Goal: Transaction & Acquisition: Register for event/course

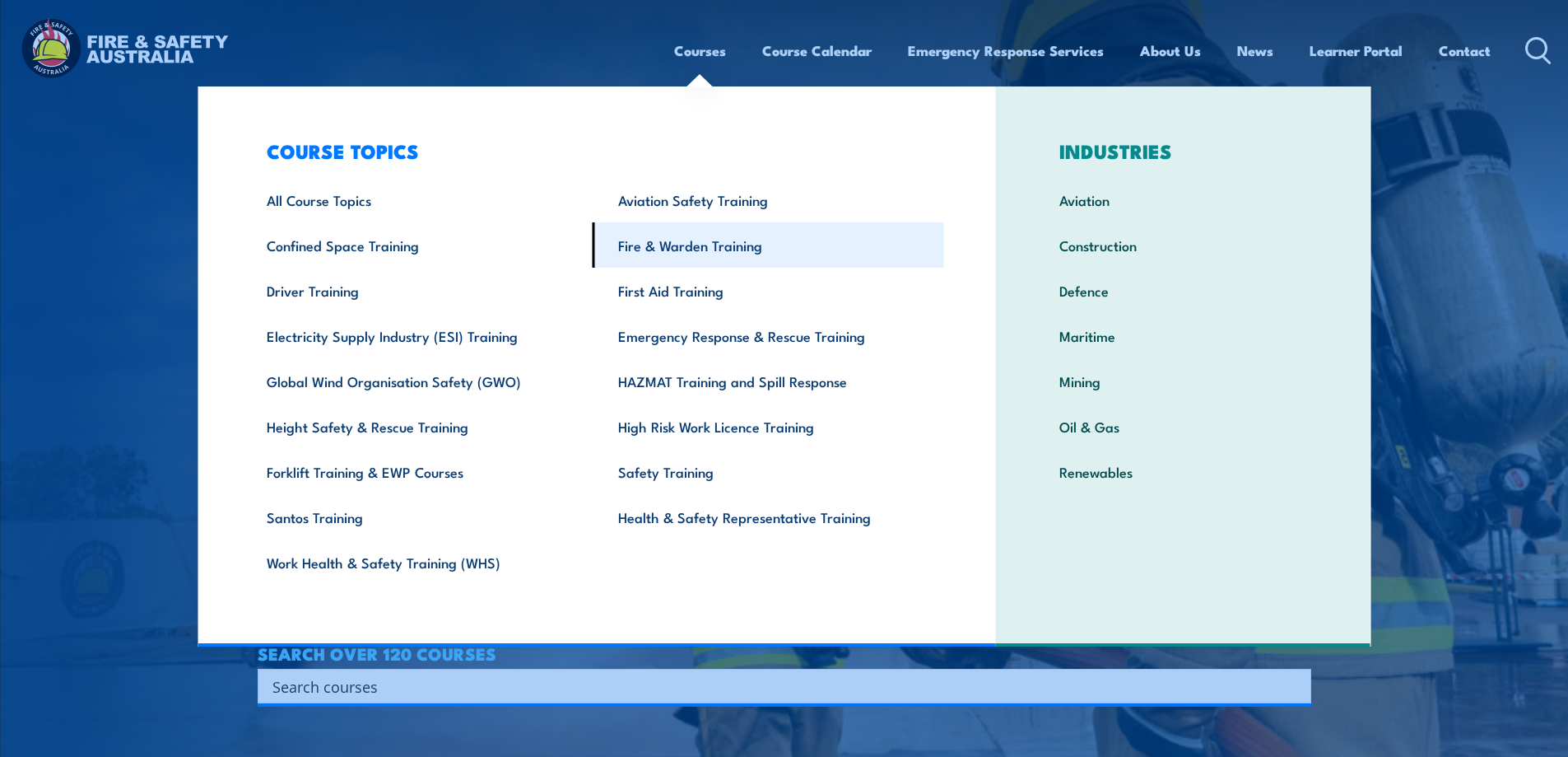
click at [699, 248] on link "Fire & Warden Training" at bounding box center [767, 245] width 351 height 46
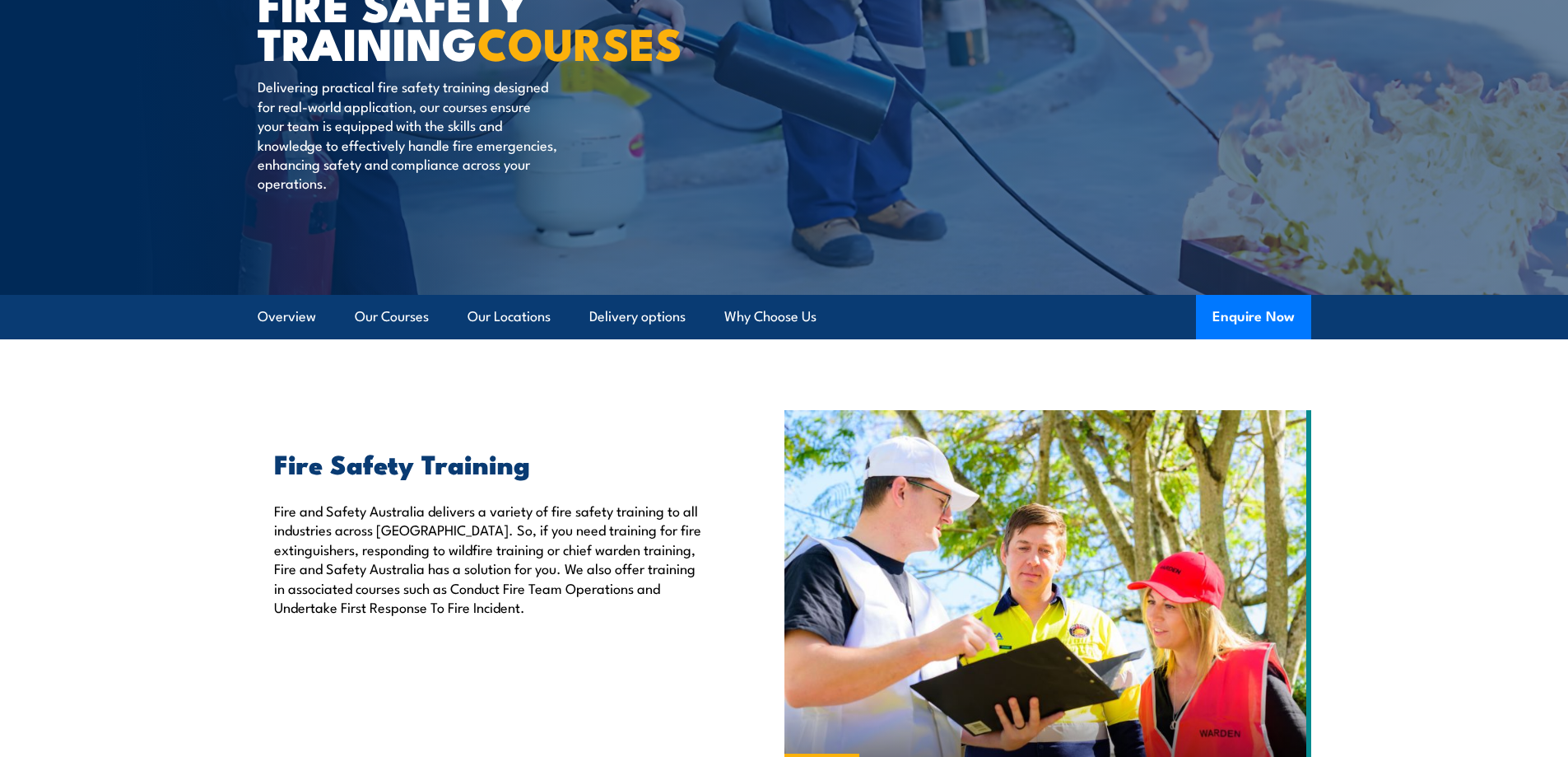
scroll to position [138, 0]
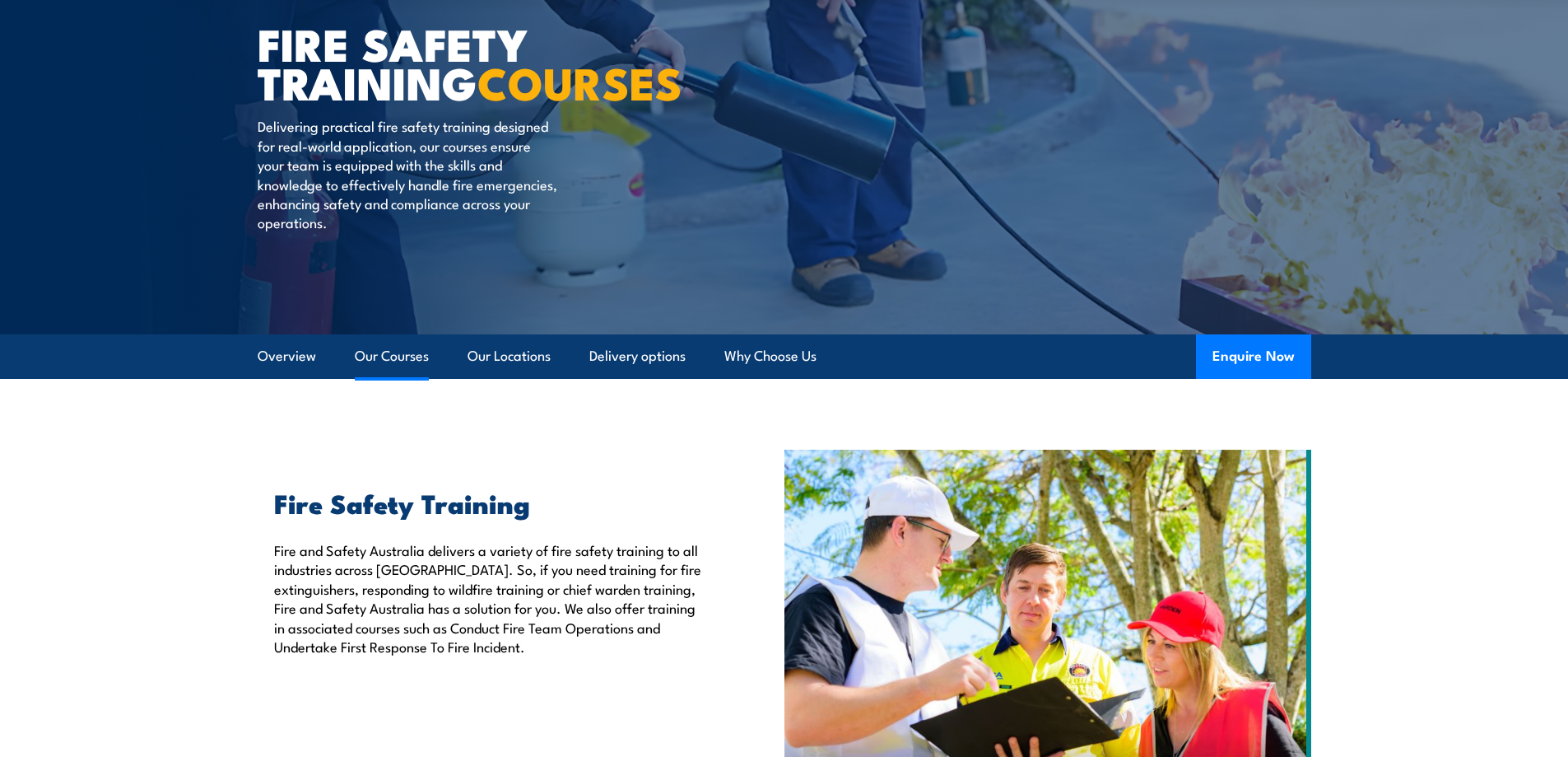
click at [399, 352] on link "Our Courses" at bounding box center [391, 356] width 74 height 44
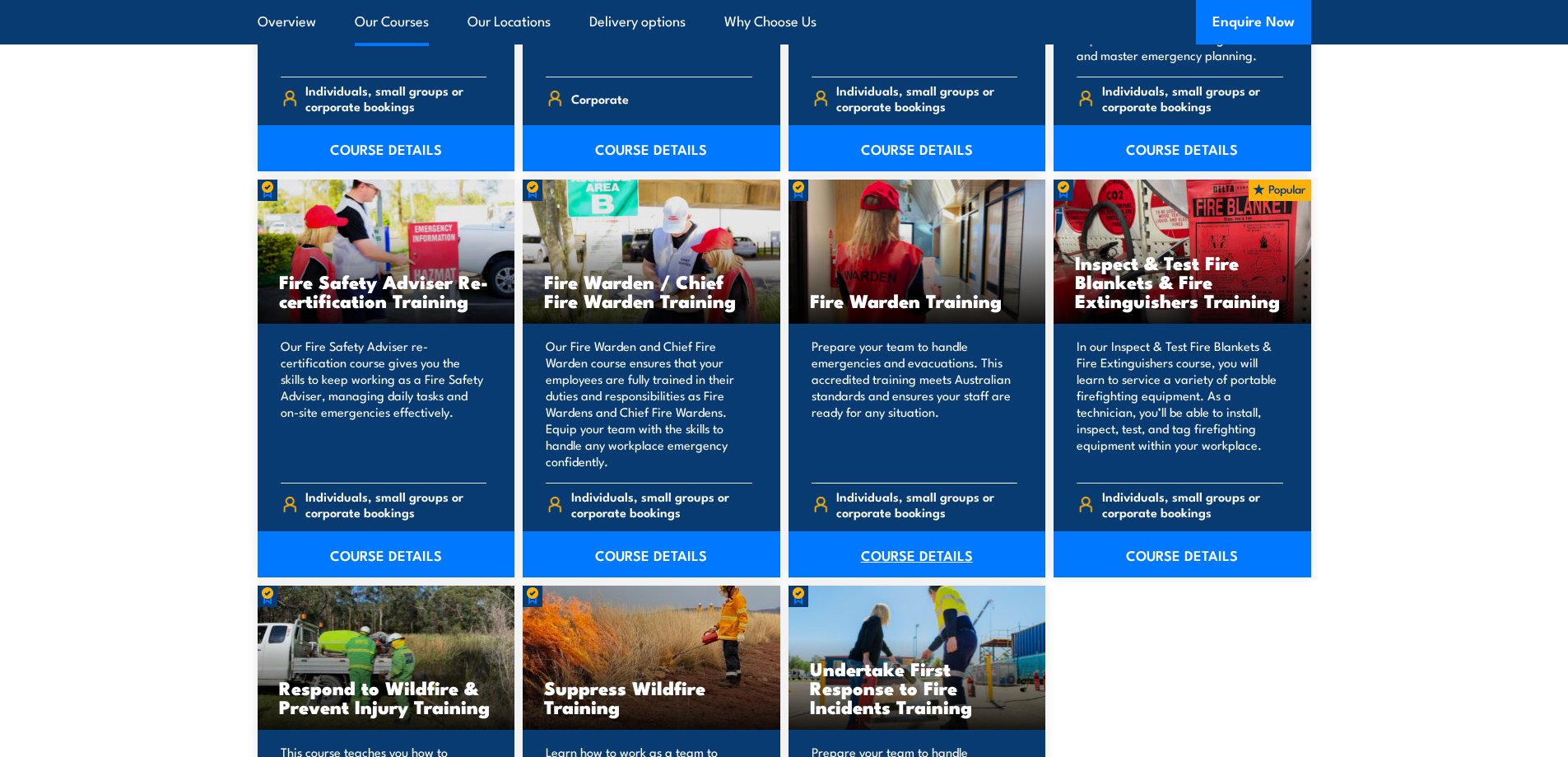
scroll to position [2073, 0]
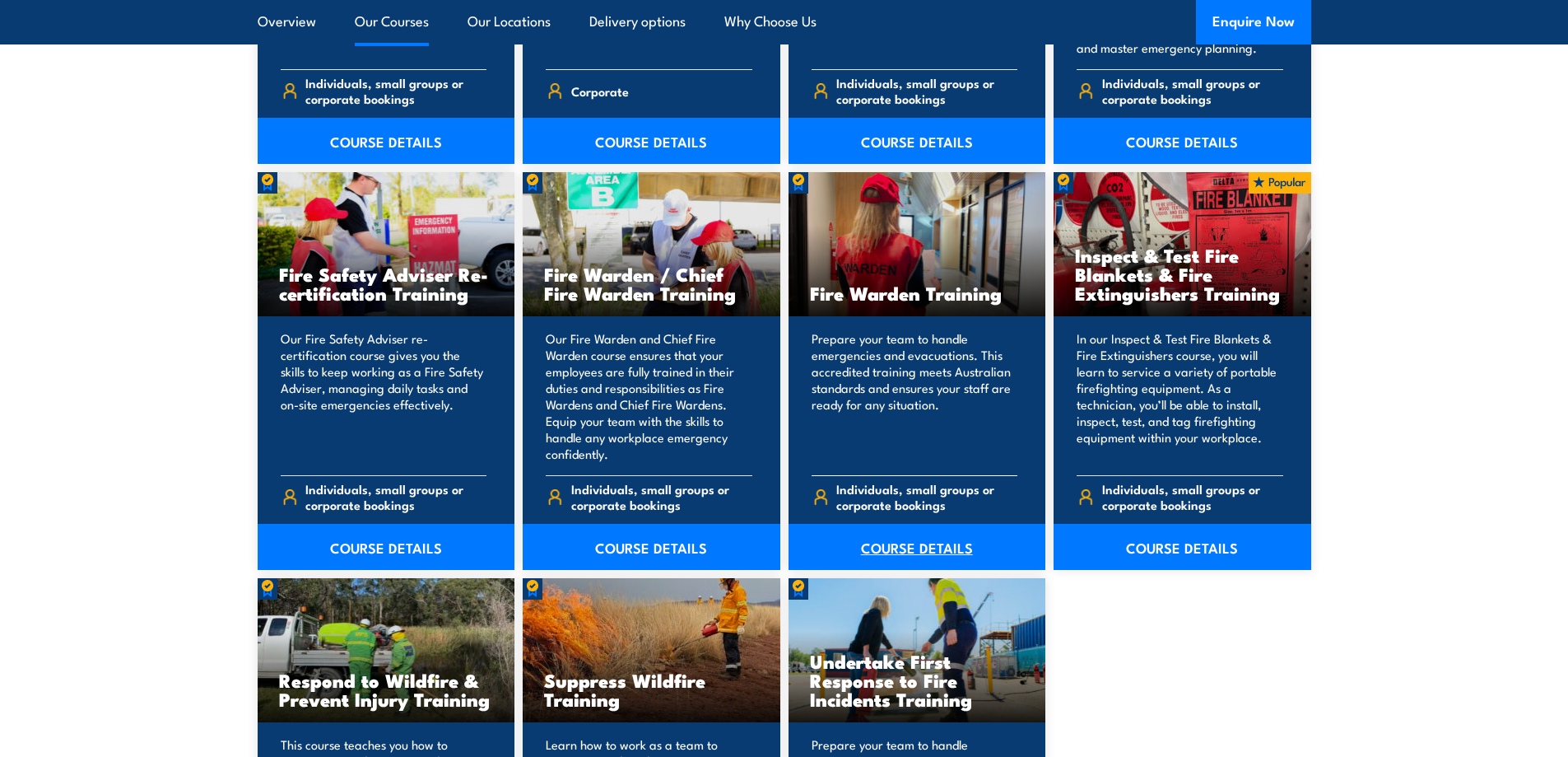
click at [930, 545] on link "COURSE DETAILS" at bounding box center [917, 547] width 257 height 46
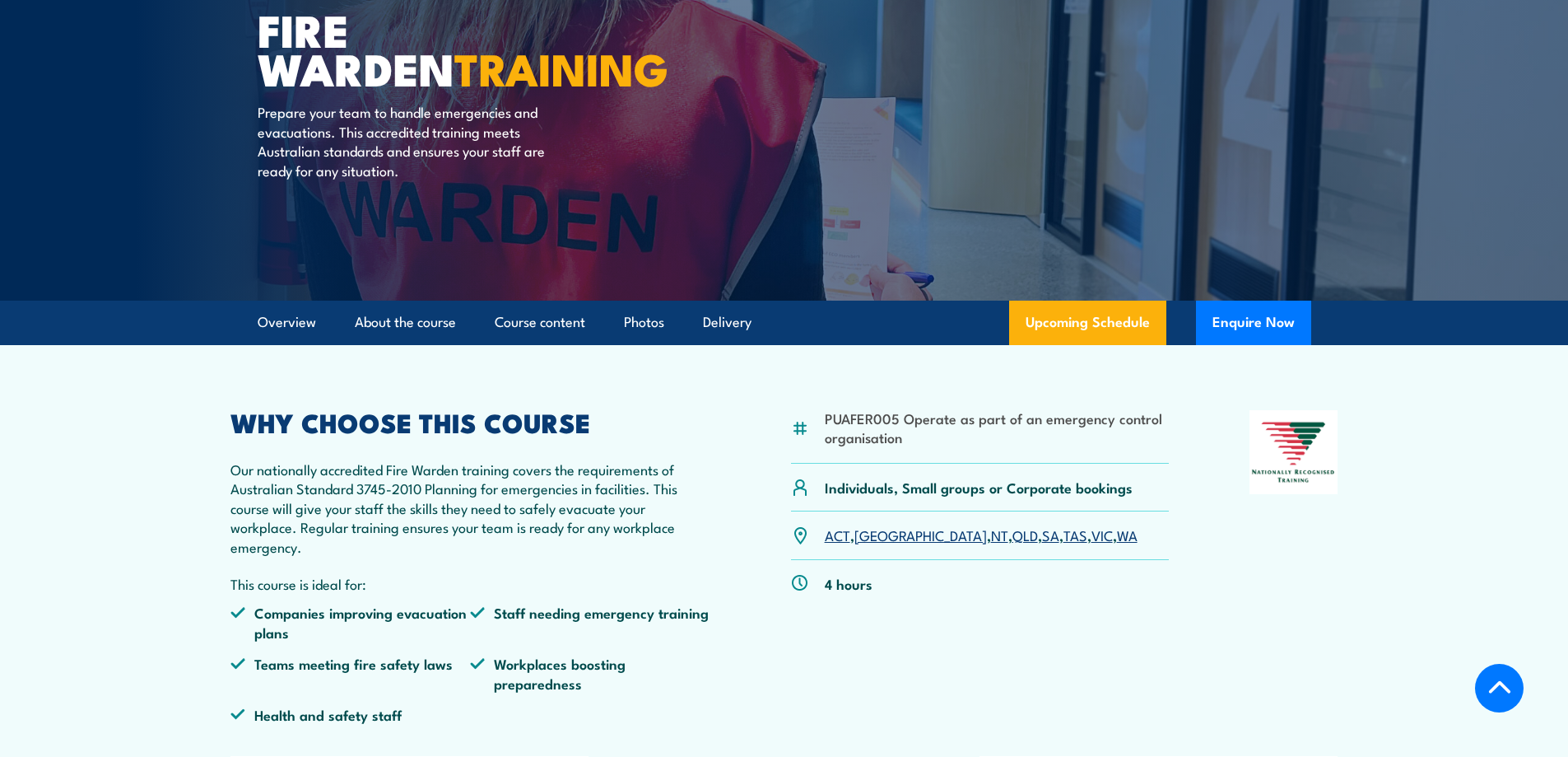
scroll to position [274, 0]
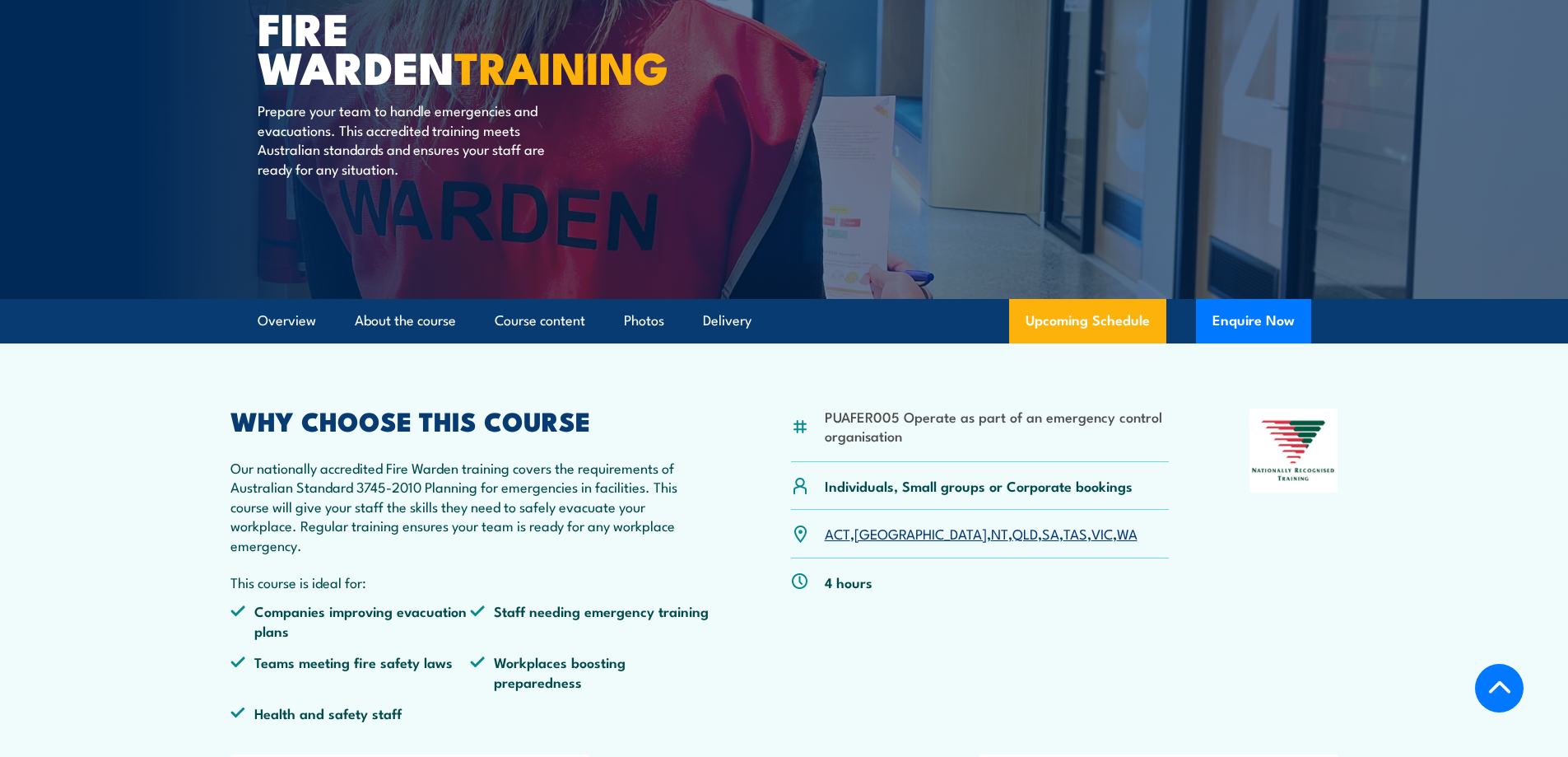
click at [1042, 534] on link "SA" at bounding box center [1050, 533] width 17 height 20
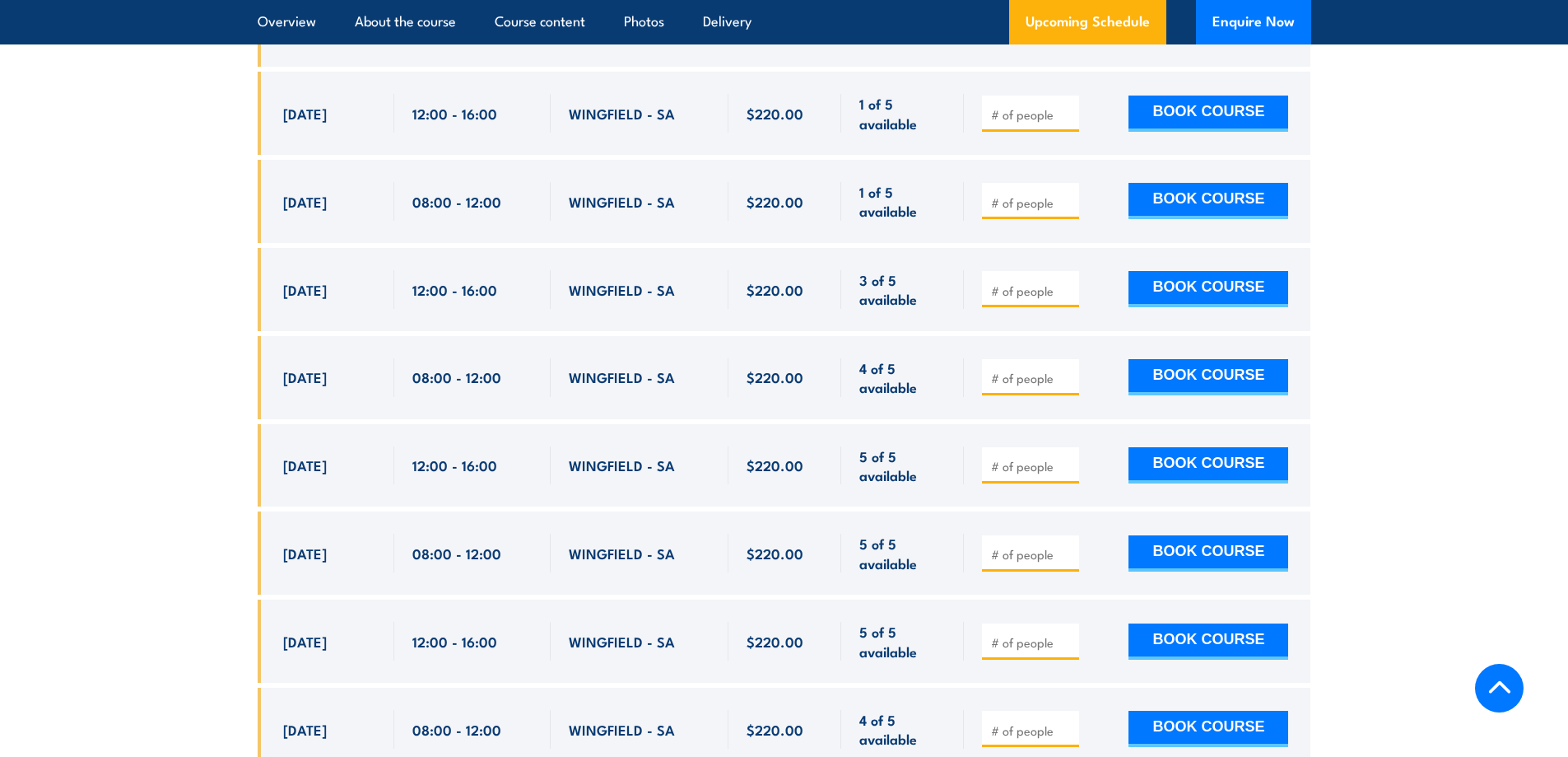
scroll to position [3336, 0]
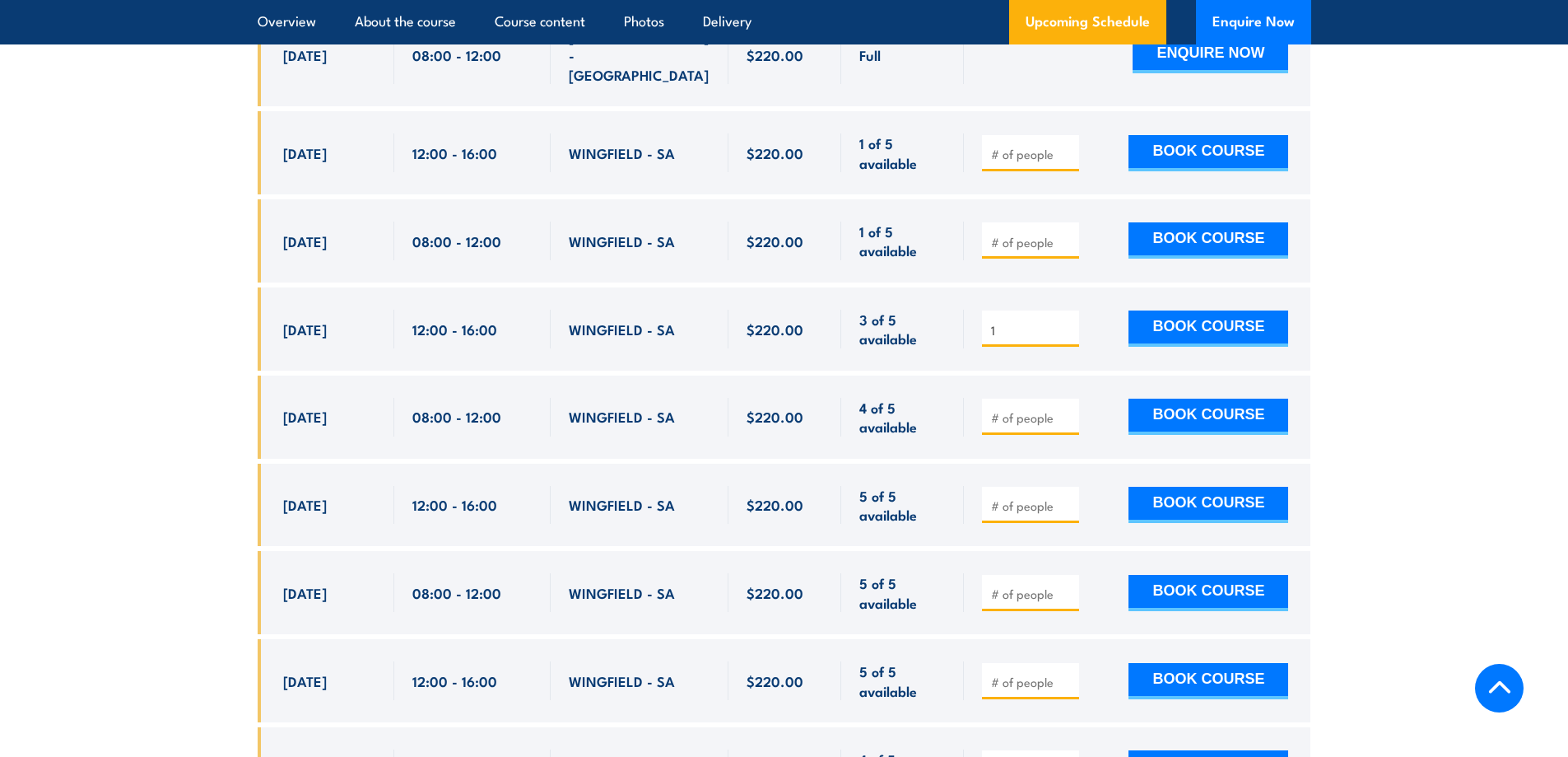
click at [1065, 322] on input "1" at bounding box center [1032, 330] width 82 height 16
type input "2"
click at [1065, 322] on input "2" at bounding box center [1032, 330] width 82 height 16
click at [548, 23] on link "Course content" at bounding box center [540, 21] width 90 height 44
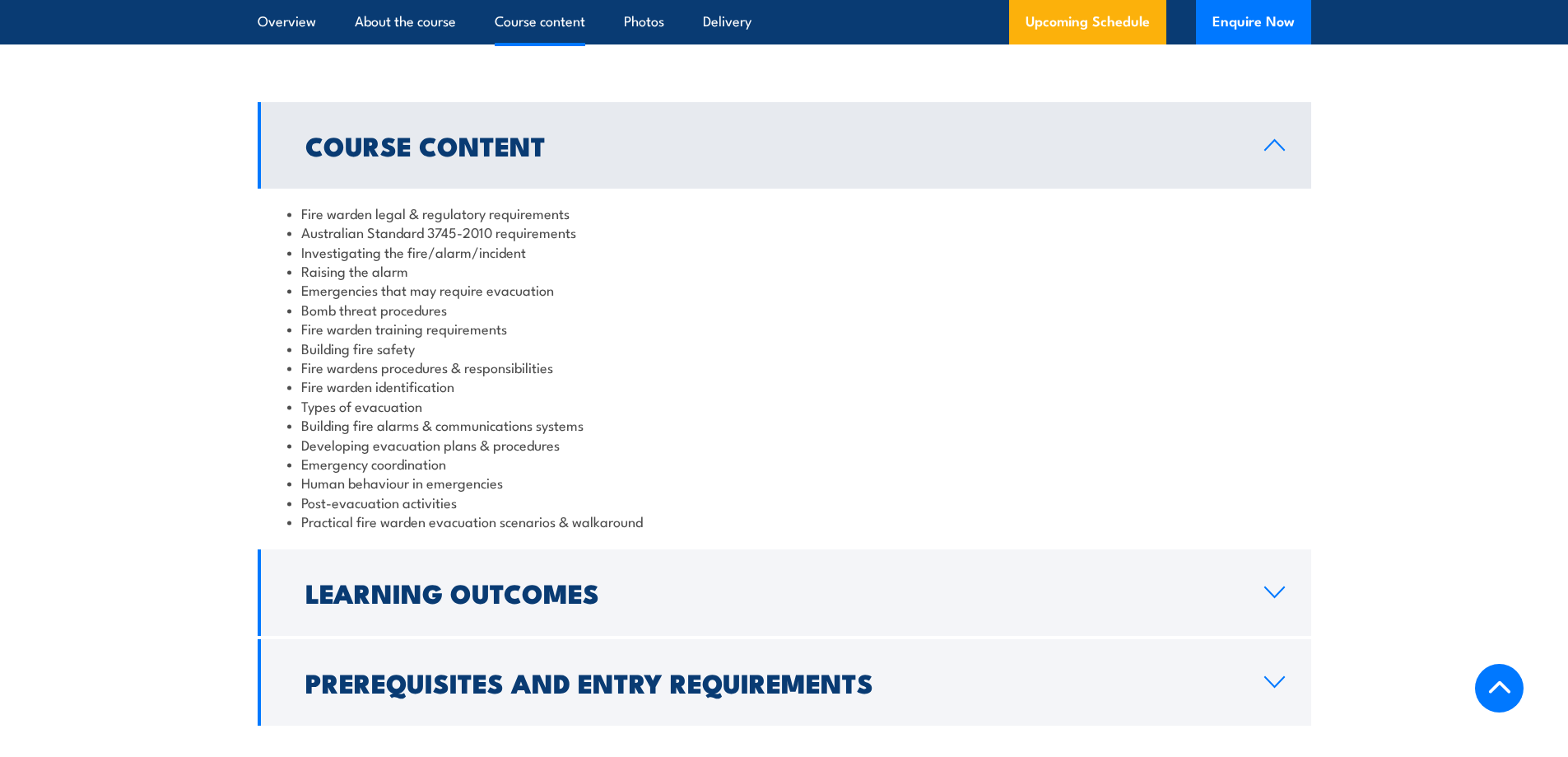
scroll to position [1769, 0]
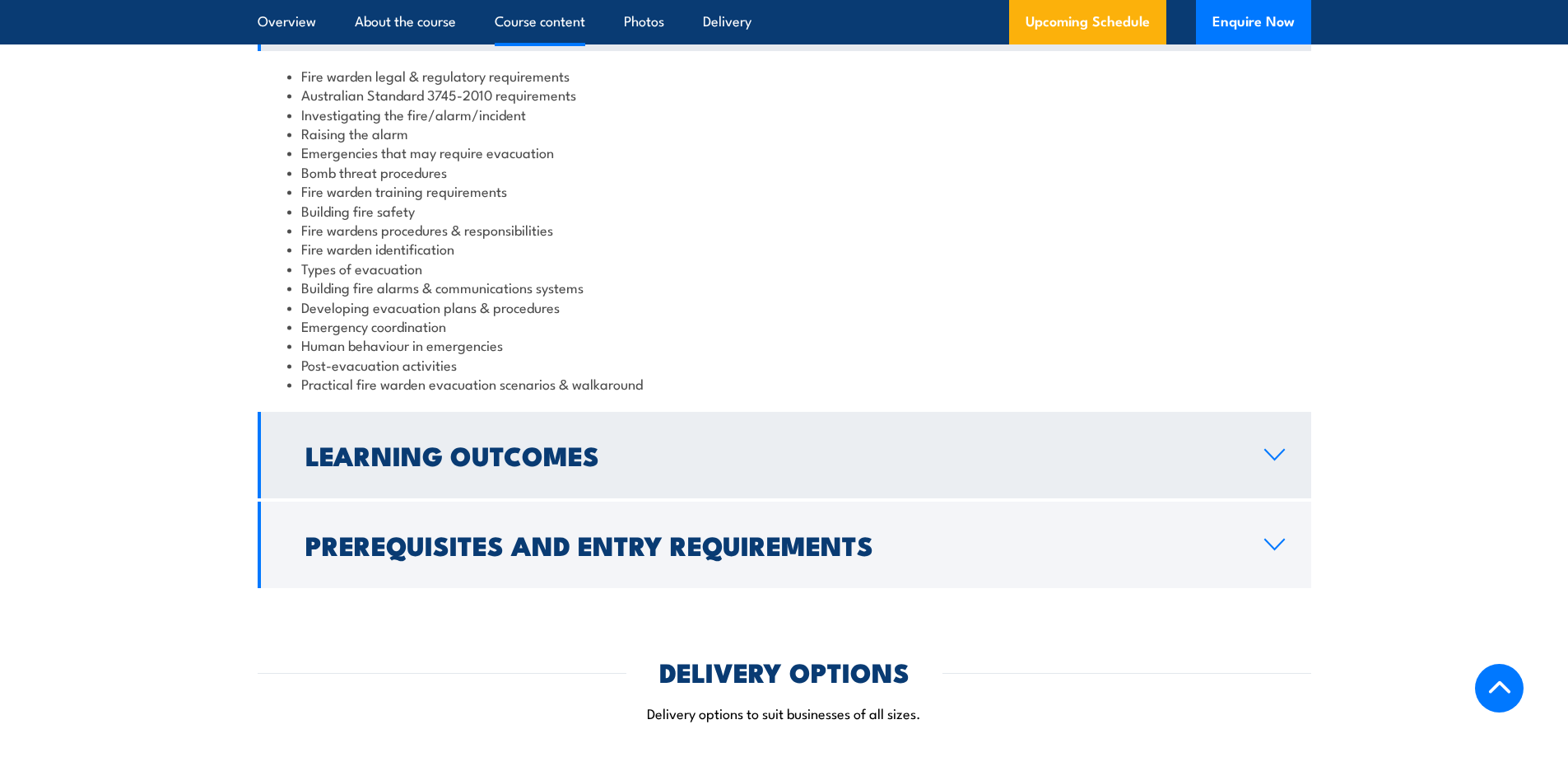
click at [1052, 455] on h2 "Learning Outcomes" at bounding box center [772, 455] width 933 height 23
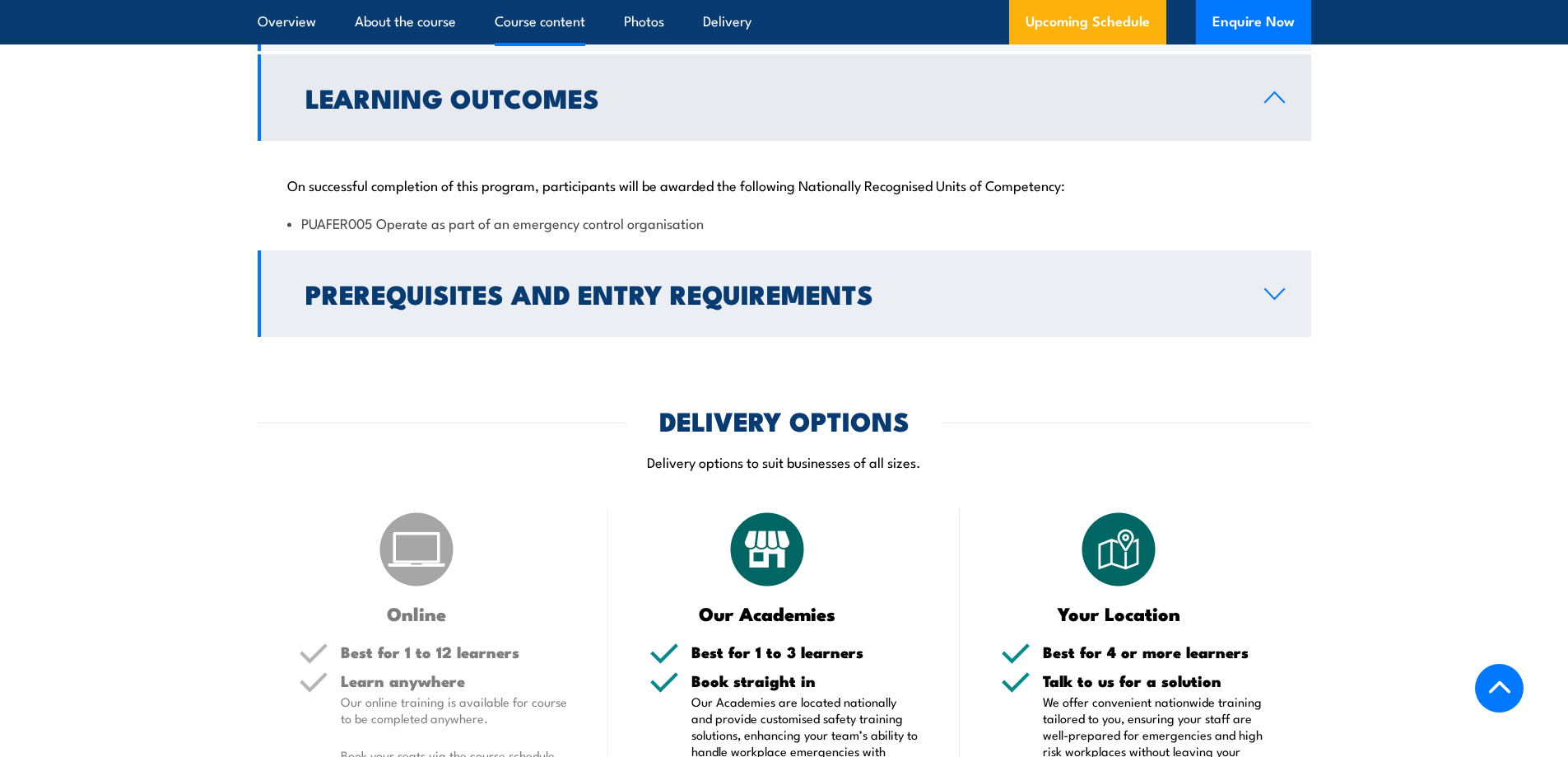
click at [1253, 290] on link "Prerequisites and Entry Requirements" at bounding box center [784, 293] width 1053 height 87
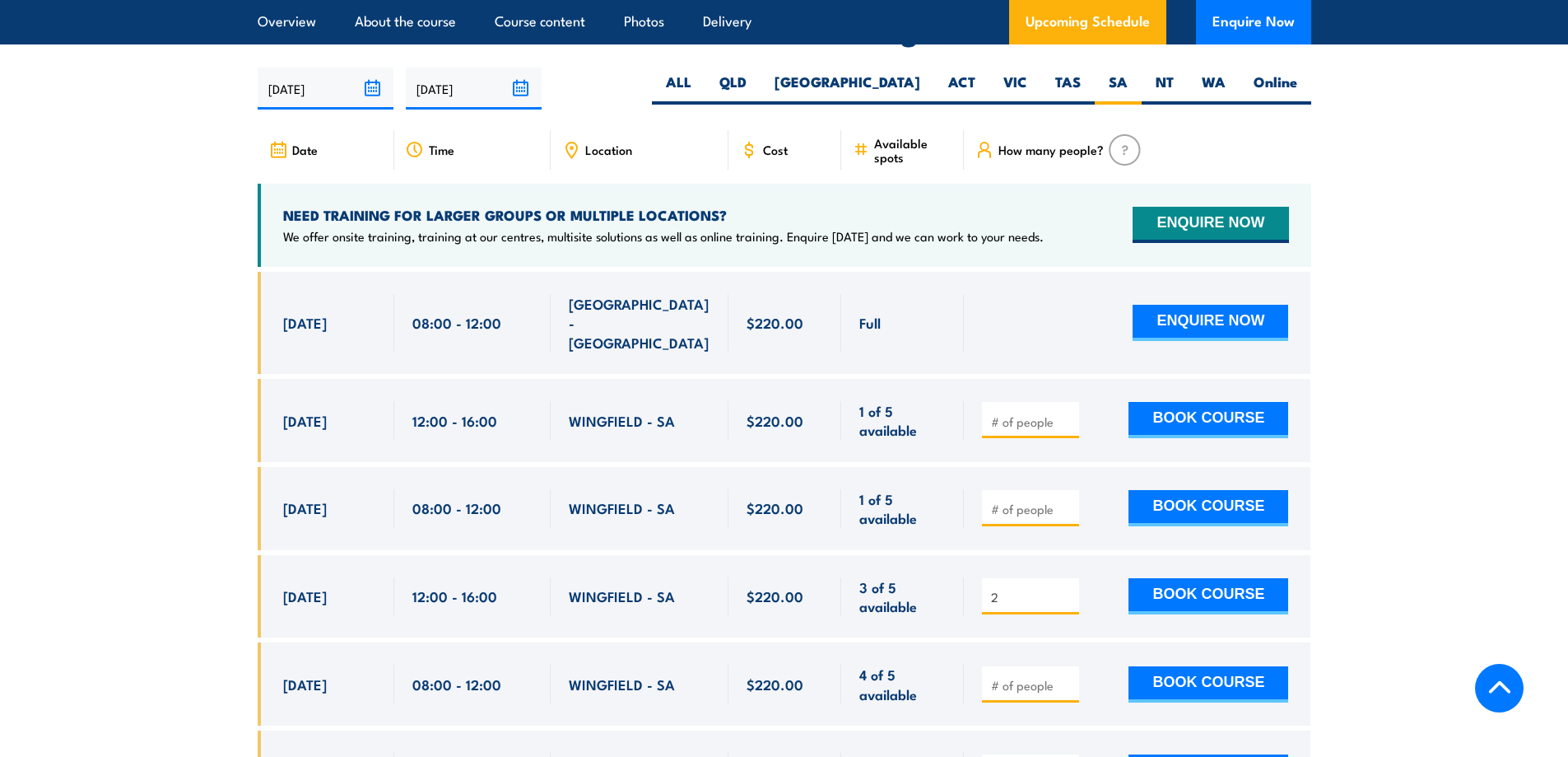
scroll to position [2866, 0]
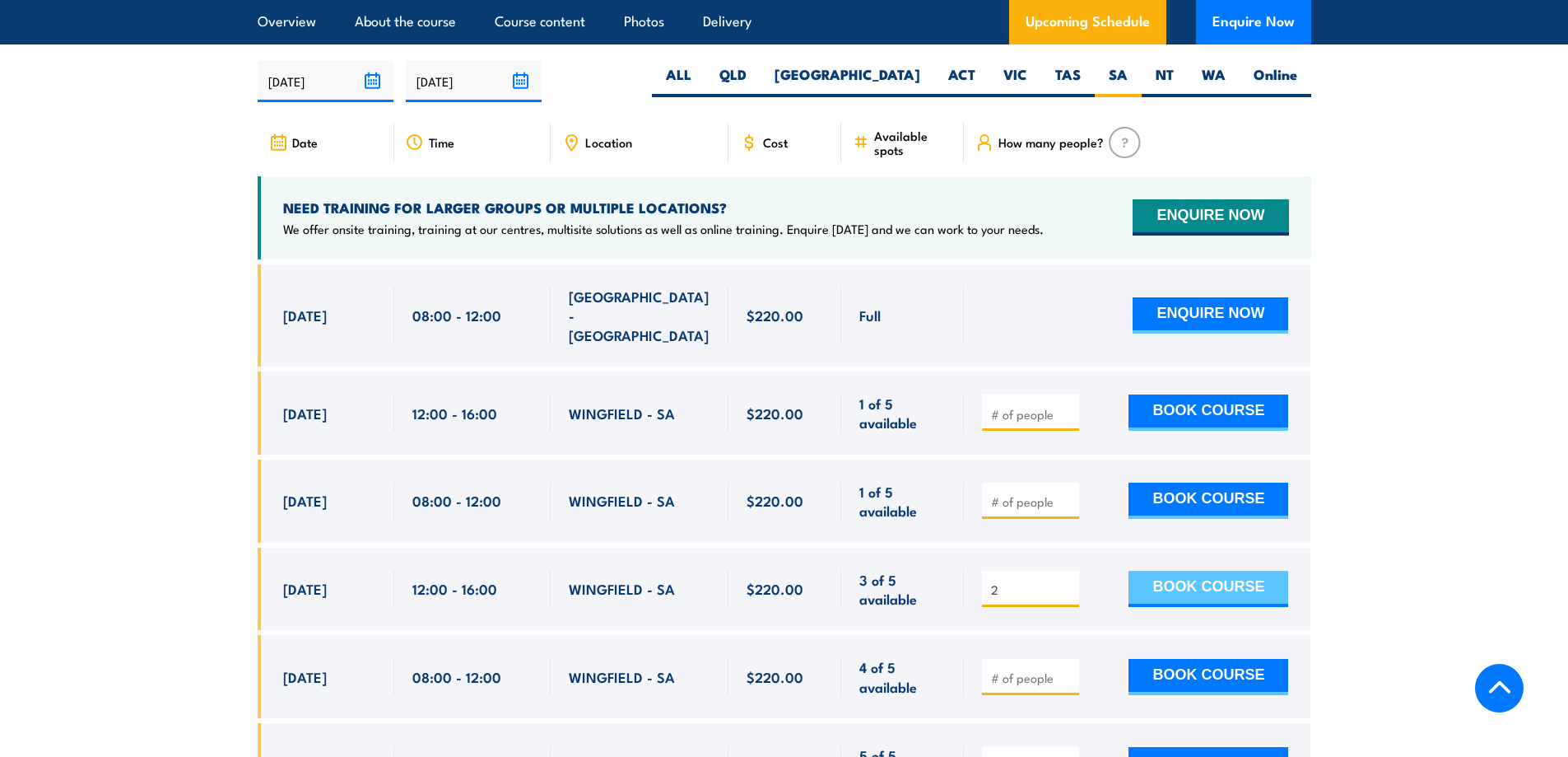
click at [1211, 570] on button "BOOK COURSE" at bounding box center [1208, 588] width 160 height 37
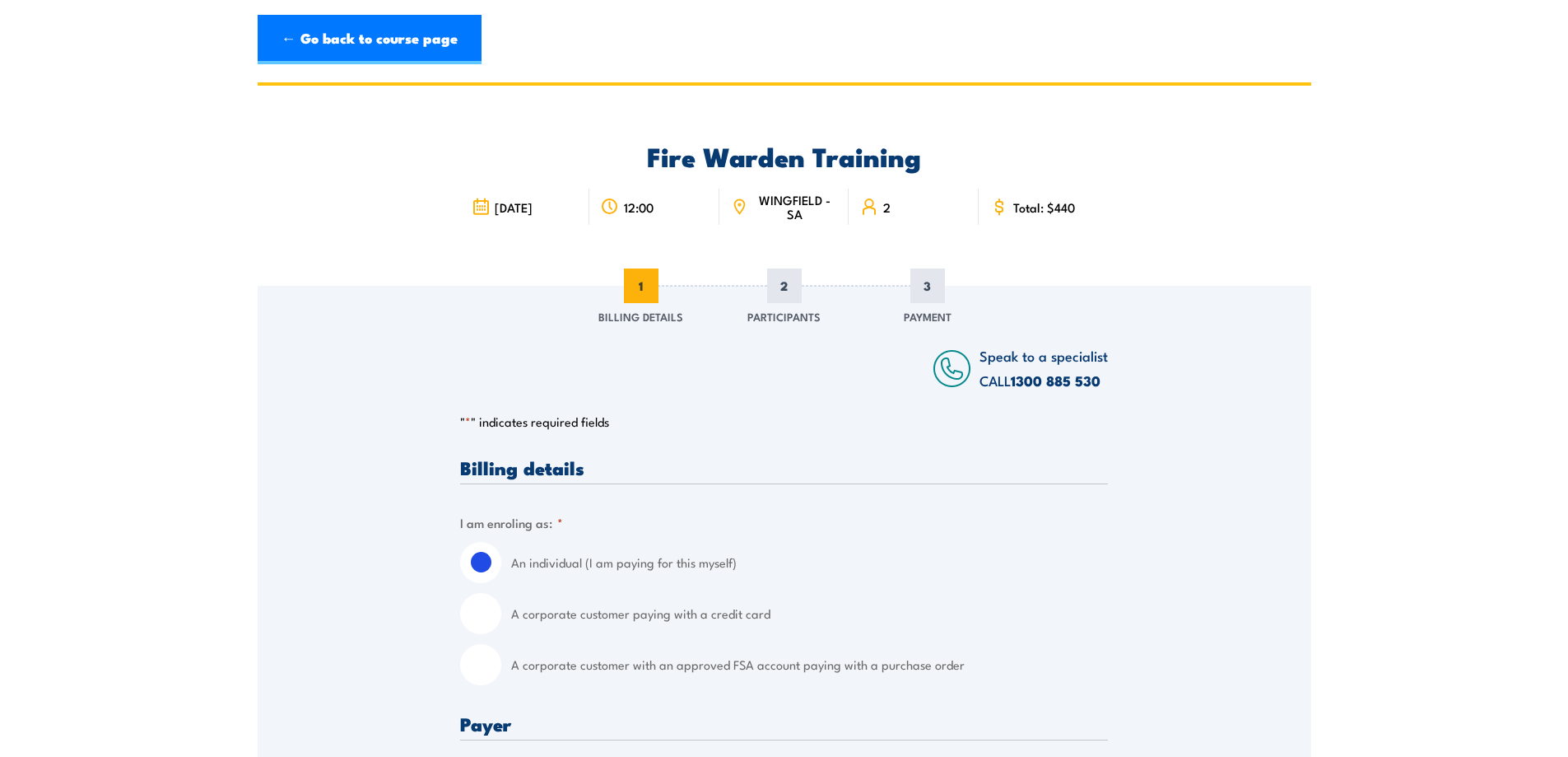
click at [482, 616] on input "A corporate customer paying with a credit card" at bounding box center [481, 613] width 41 height 41
radio input "true"
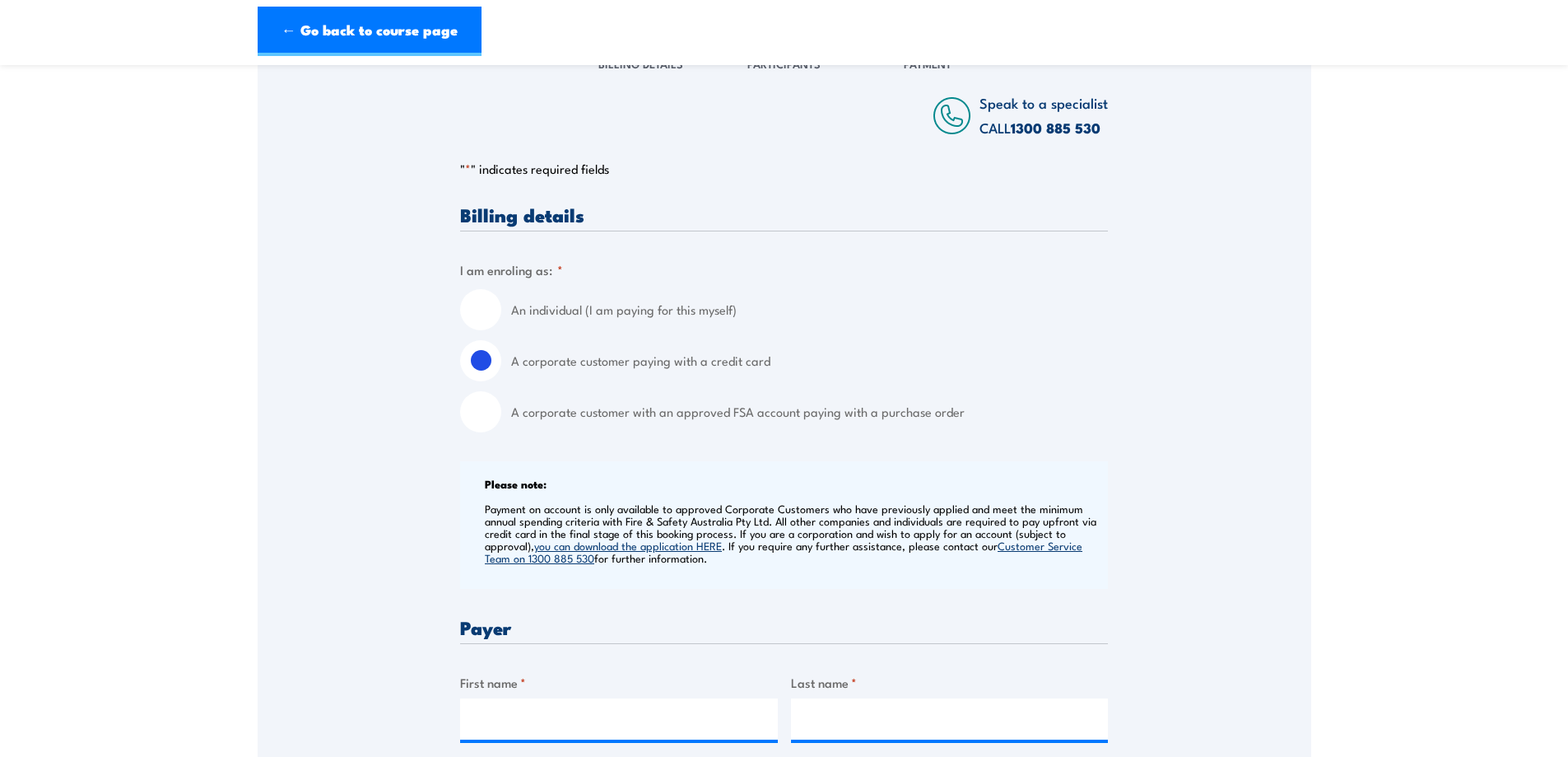
scroll to position [686, 0]
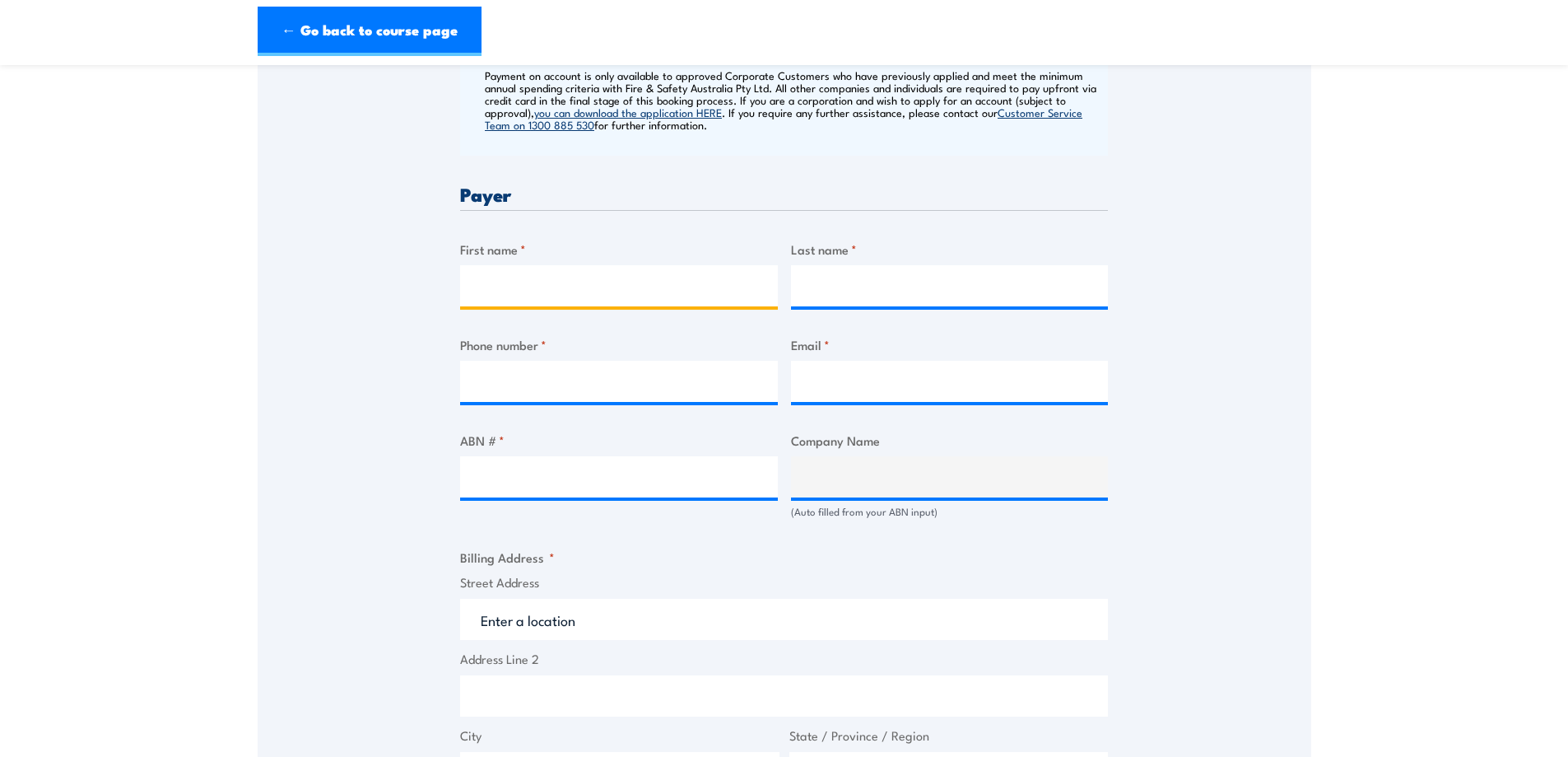
click at [518, 290] on input "First name *" at bounding box center [619, 286] width 318 height 41
type input "Warren"
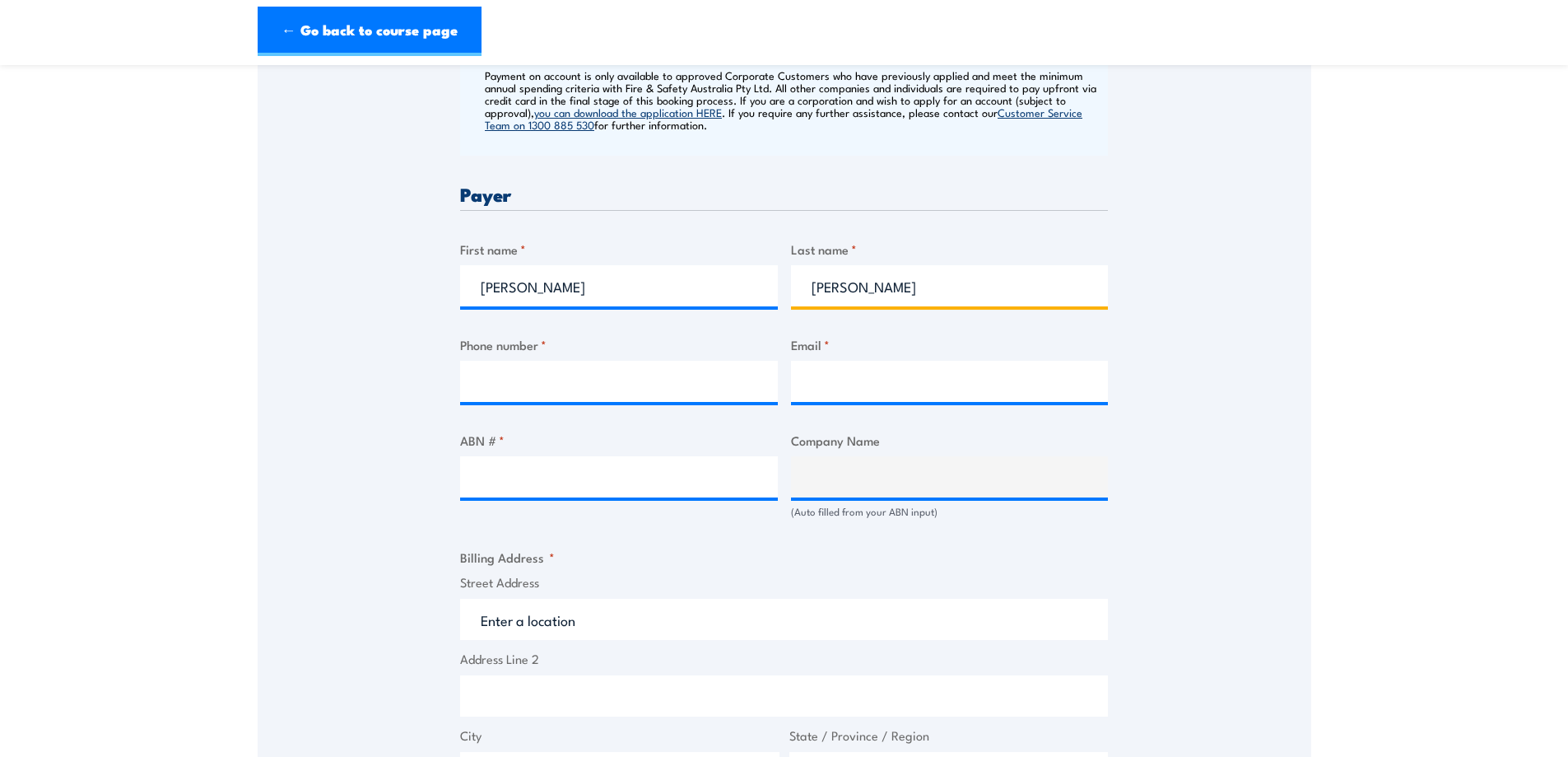
type input "Jones"
click at [485, 391] on input "Phone number *" at bounding box center [619, 381] width 318 height 41
type input "0406316571"
click at [851, 399] on input "Email *" at bounding box center [950, 381] width 318 height 41
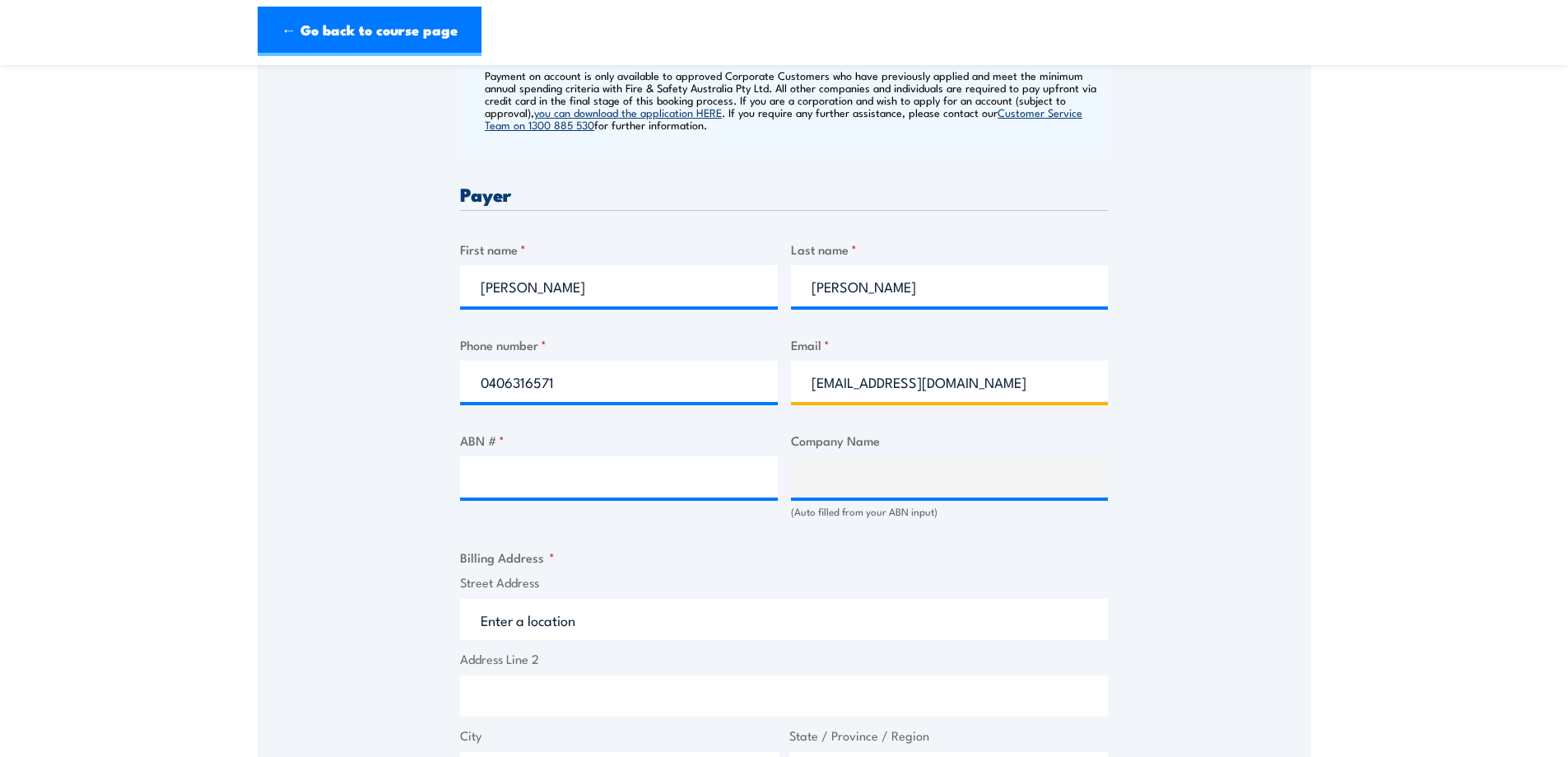
type input "wjones@polyflor.com.au"
click at [499, 475] on input "ABN # *" at bounding box center [619, 476] width 318 height 41
click at [1247, 492] on div "Speak to a specialist CALL 1300 885 530 CALL 1300 885 530 " * " indicates requi…" at bounding box center [784, 455] width 1053 height 1712
click at [507, 477] on input "ABN # *" at bounding box center [619, 476] width 318 height 41
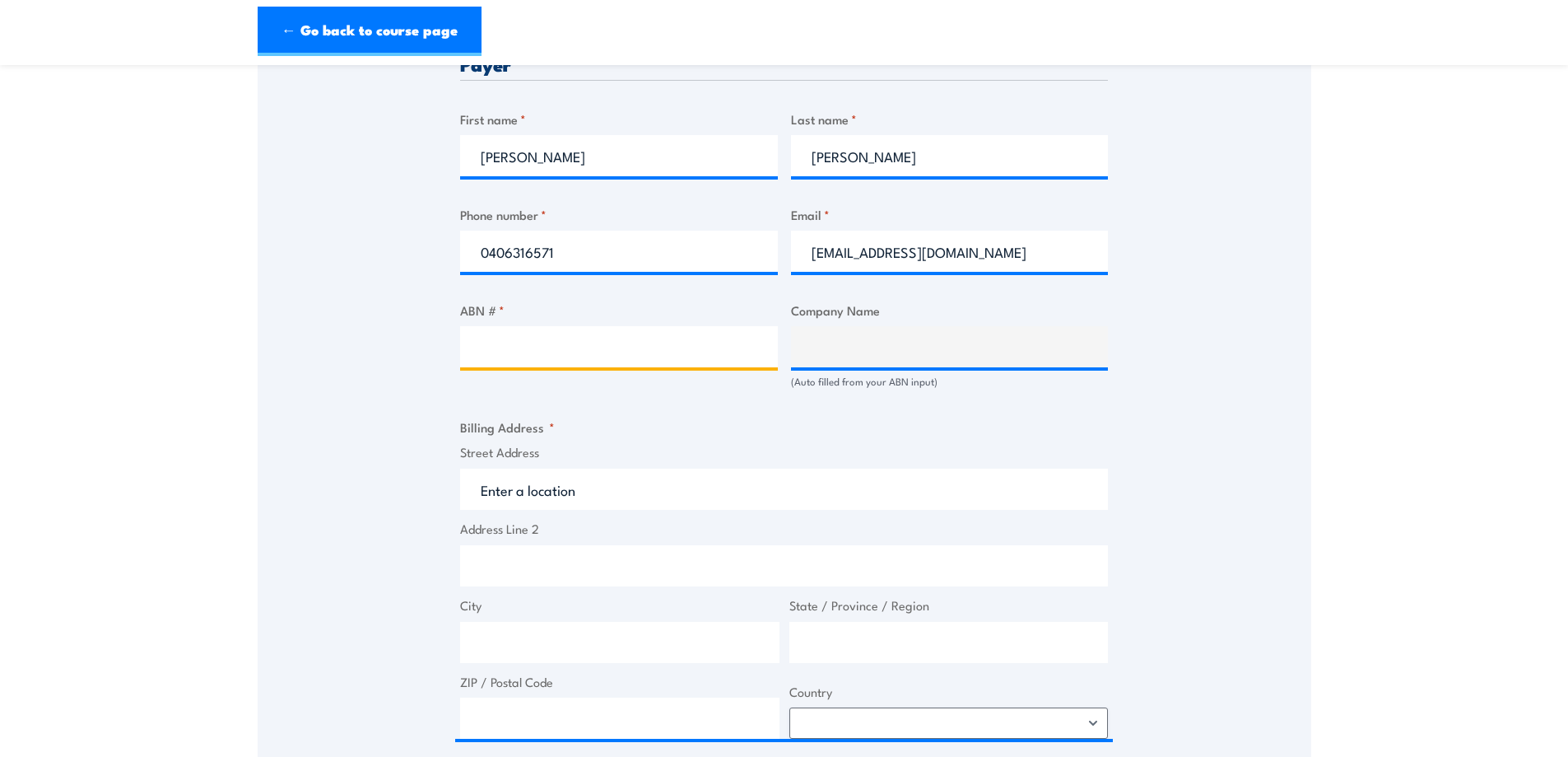
scroll to position [961, 0]
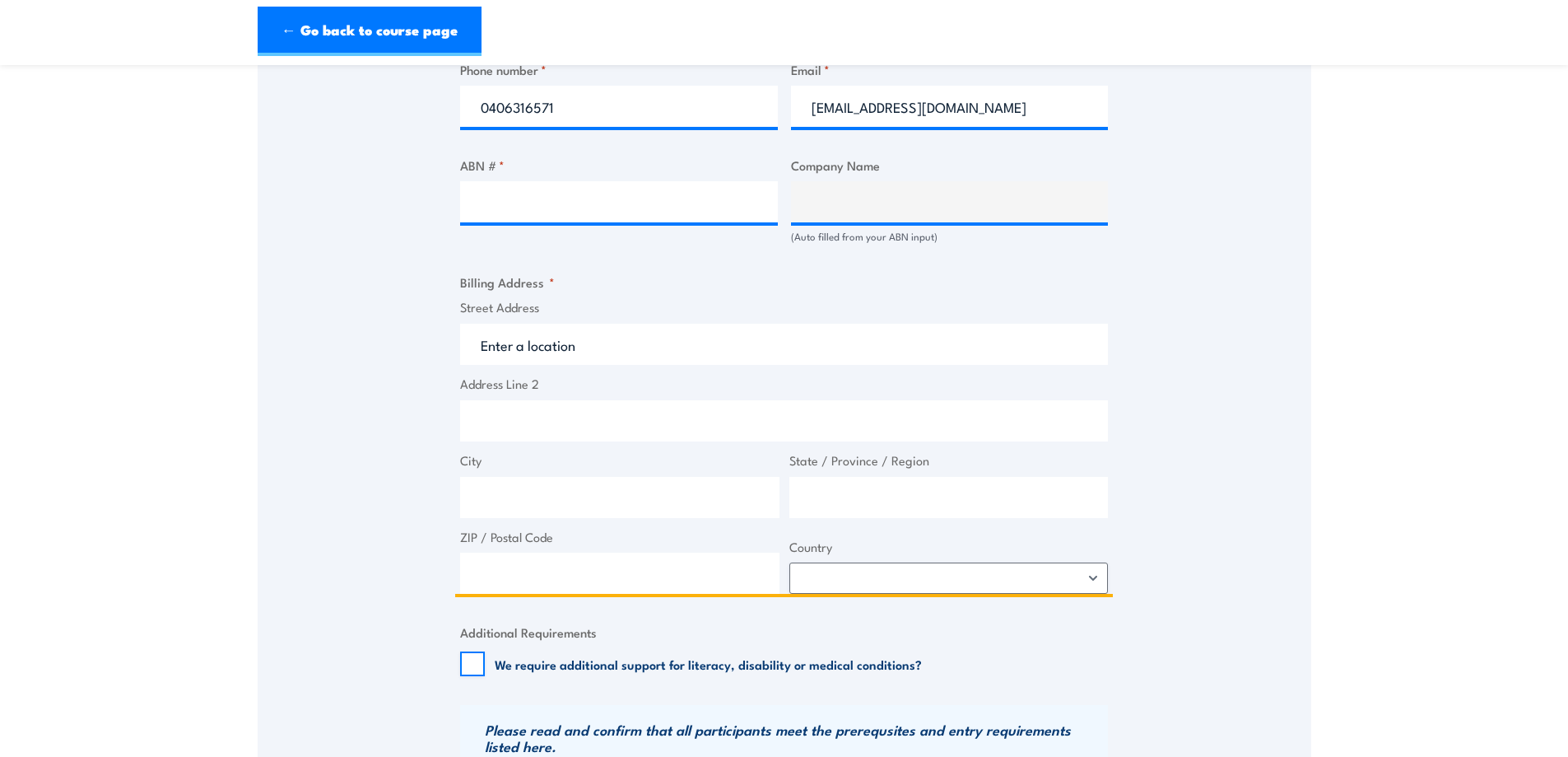
click at [549, 349] on input "Street Address" at bounding box center [784, 344] width 648 height 41
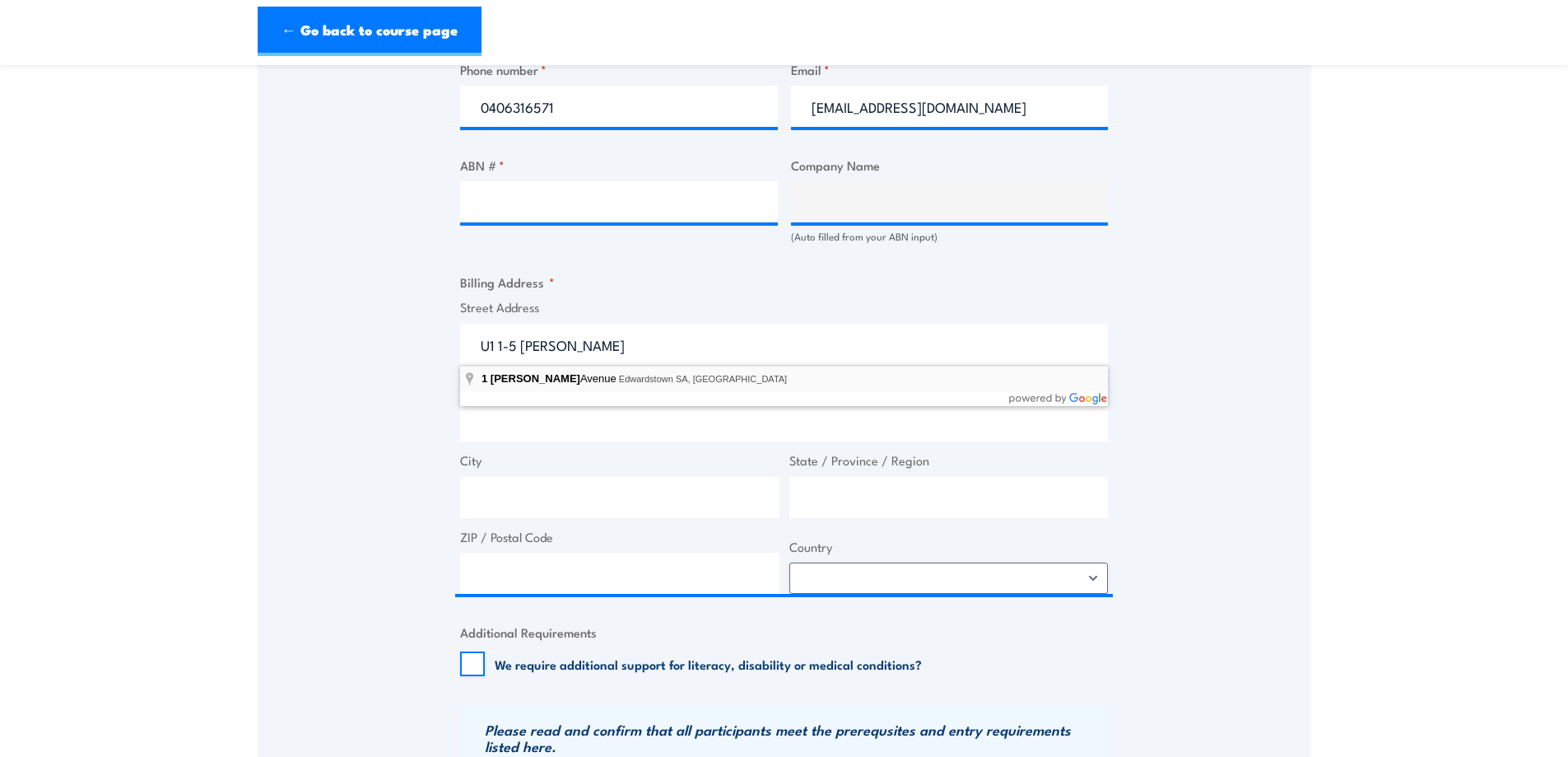
type input "1 De Laine Avenue, Edwardstown SA, Australia"
type input "1 De Laine Ave"
type input "Edwardstown"
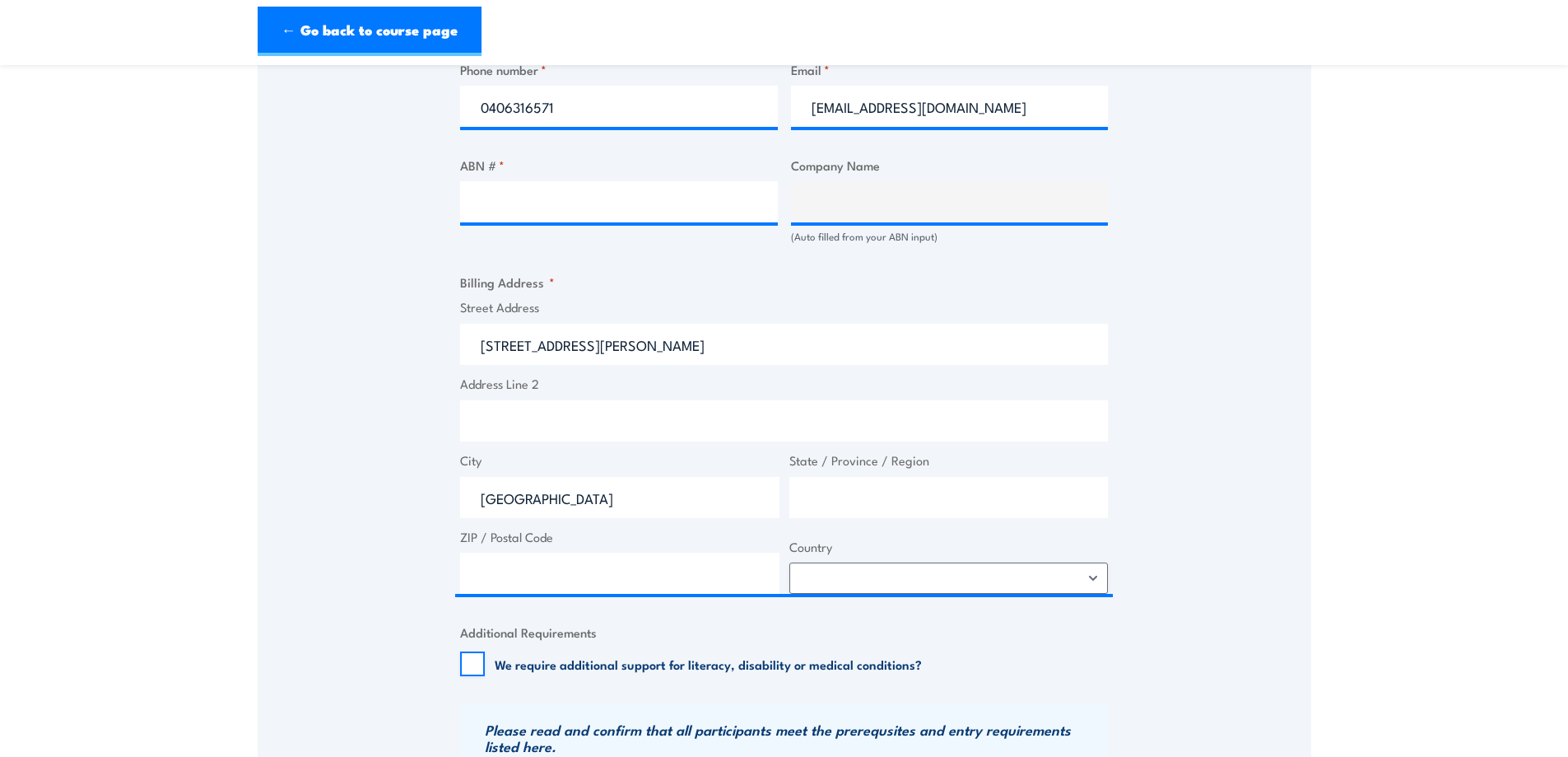
type input "South Australia"
type input "5039"
select select "Australia"
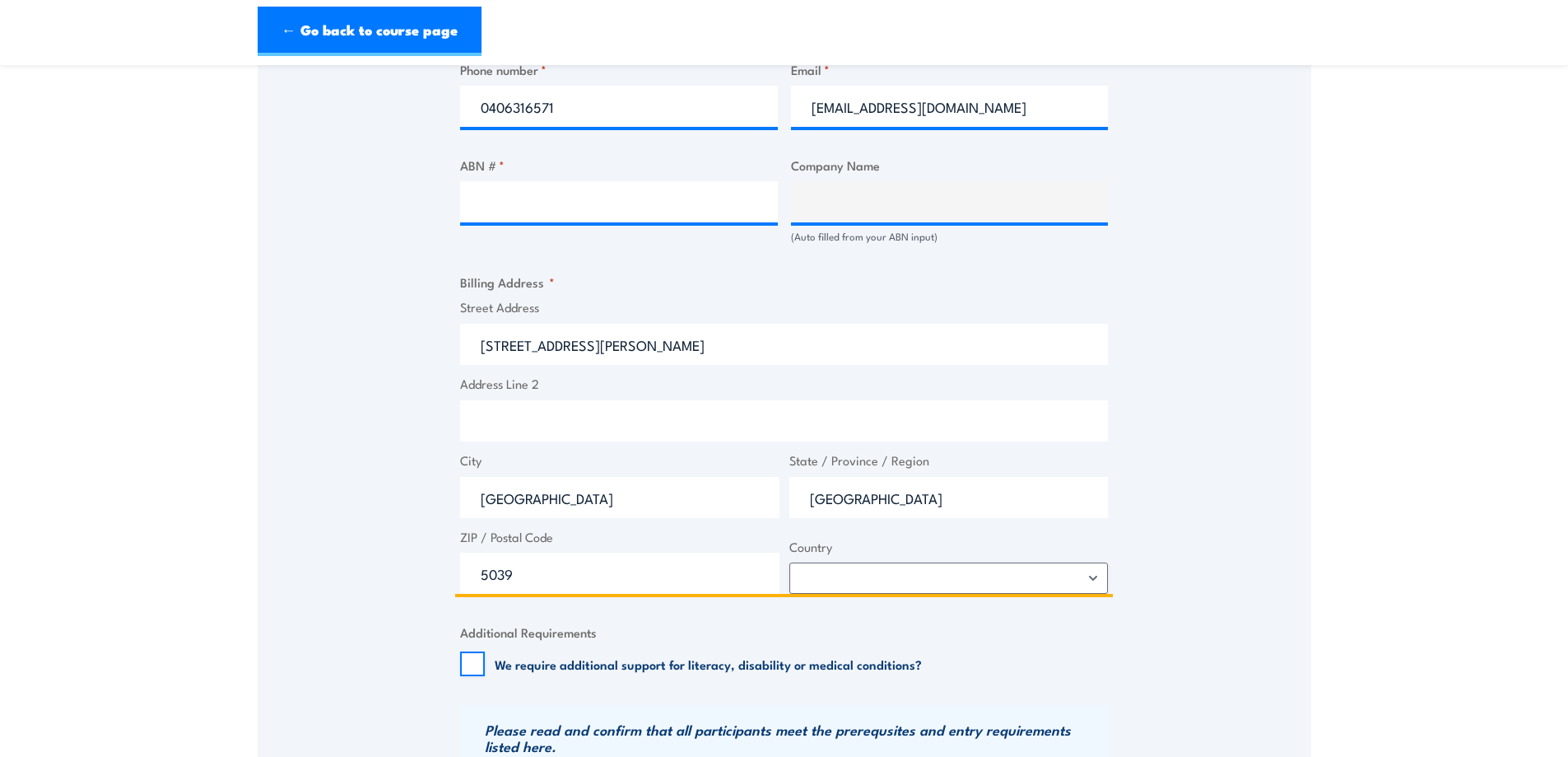
click at [521, 417] on input "Address Line 2" at bounding box center [784, 421] width 648 height 41
click at [472, 347] on input "1 De Laine Ave" at bounding box center [784, 344] width 648 height 41
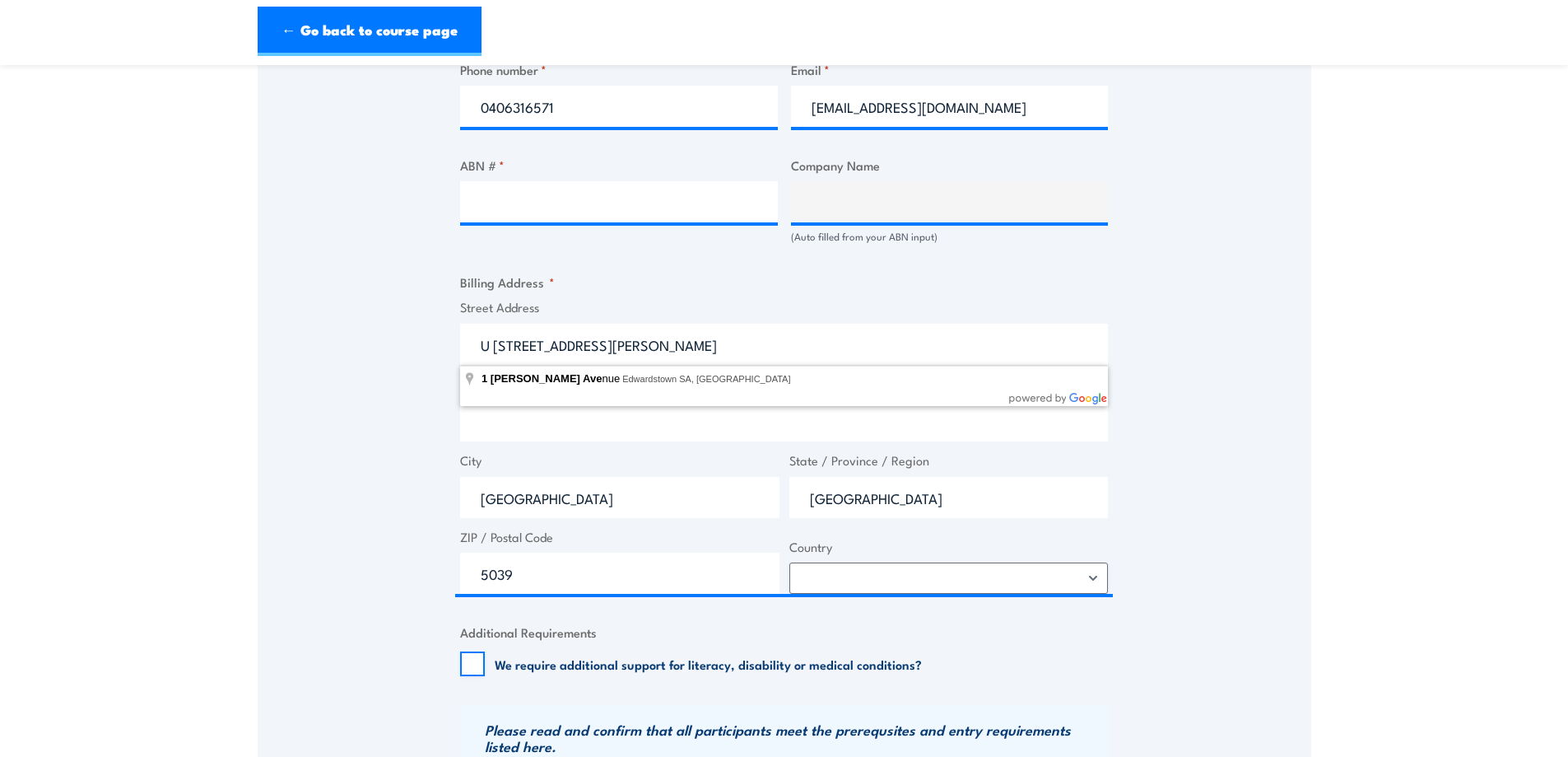
click at [643, 319] on span "Street Address U 1 1 De Laine Ave" at bounding box center [784, 331] width 658 height 67
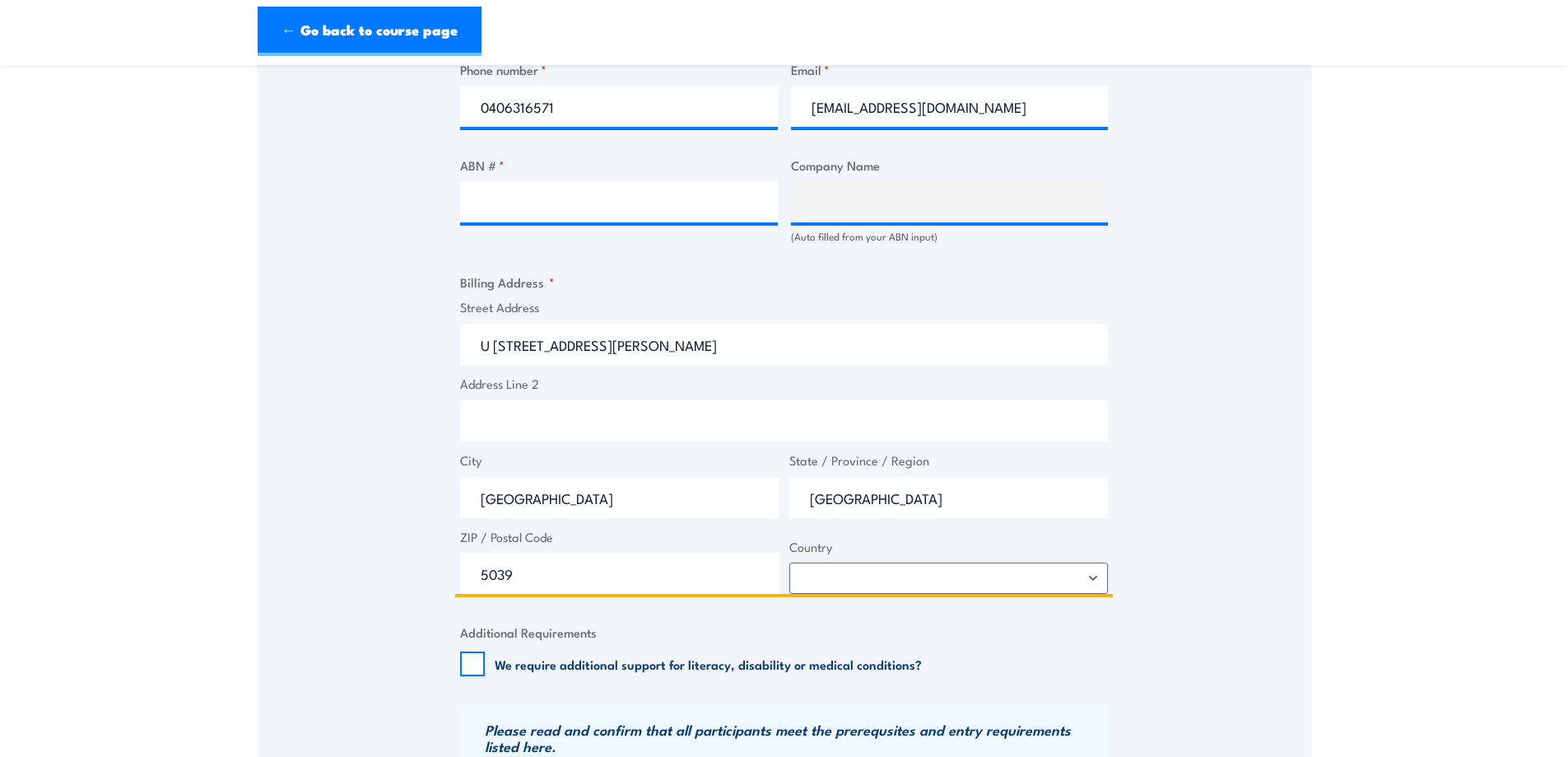
drag, startPoint x: 500, startPoint y: 351, endPoint x: 510, endPoint y: 341, distance: 14.1
click at [500, 350] on input "U 1 1 De Laine Ave" at bounding box center [784, 344] width 648 height 41
click at [513, 344] on input "U 1, 1 De Laine Ave" at bounding box center [784, 344] width 648 height 41
type input "U 1, 1-5 De Laine Ave"
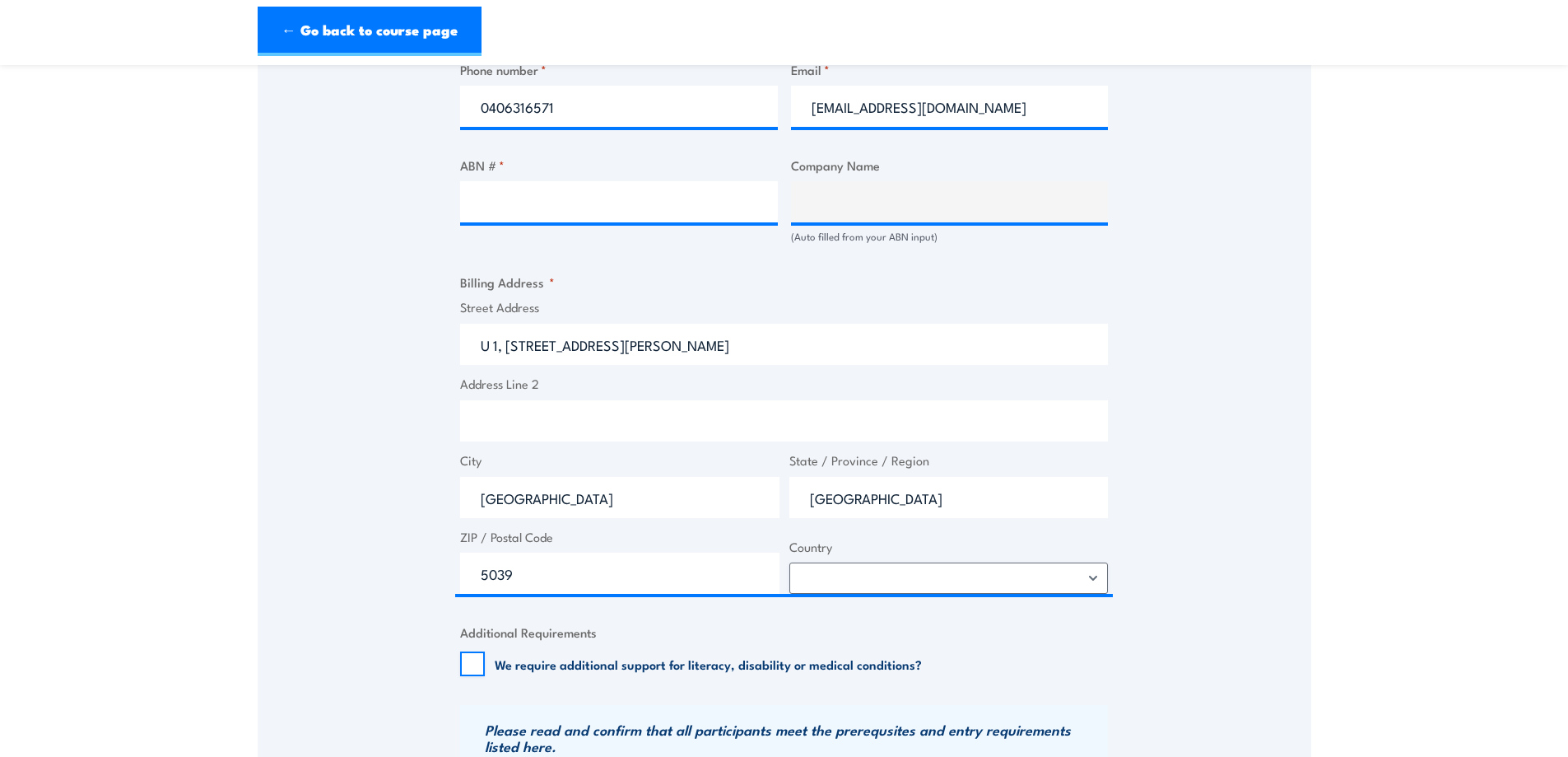
click at [694, 279] on fieldset "Billing Address * Street Address U 1, 1-5 De Laine Ave Address Line 2 City Edwa…" at bounding box center [784, 433] width 648 height 321
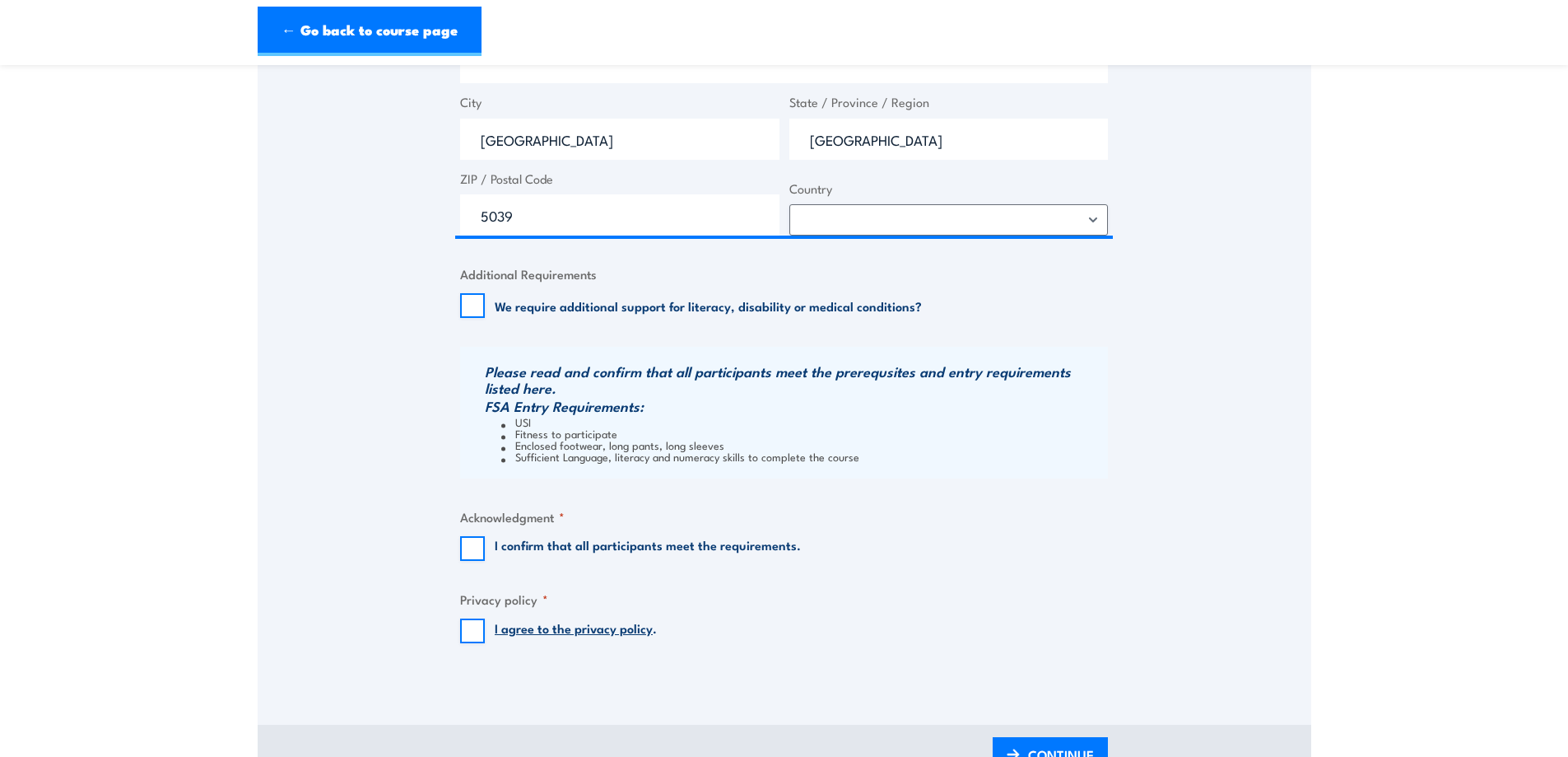
scroll to position [1373, 0]
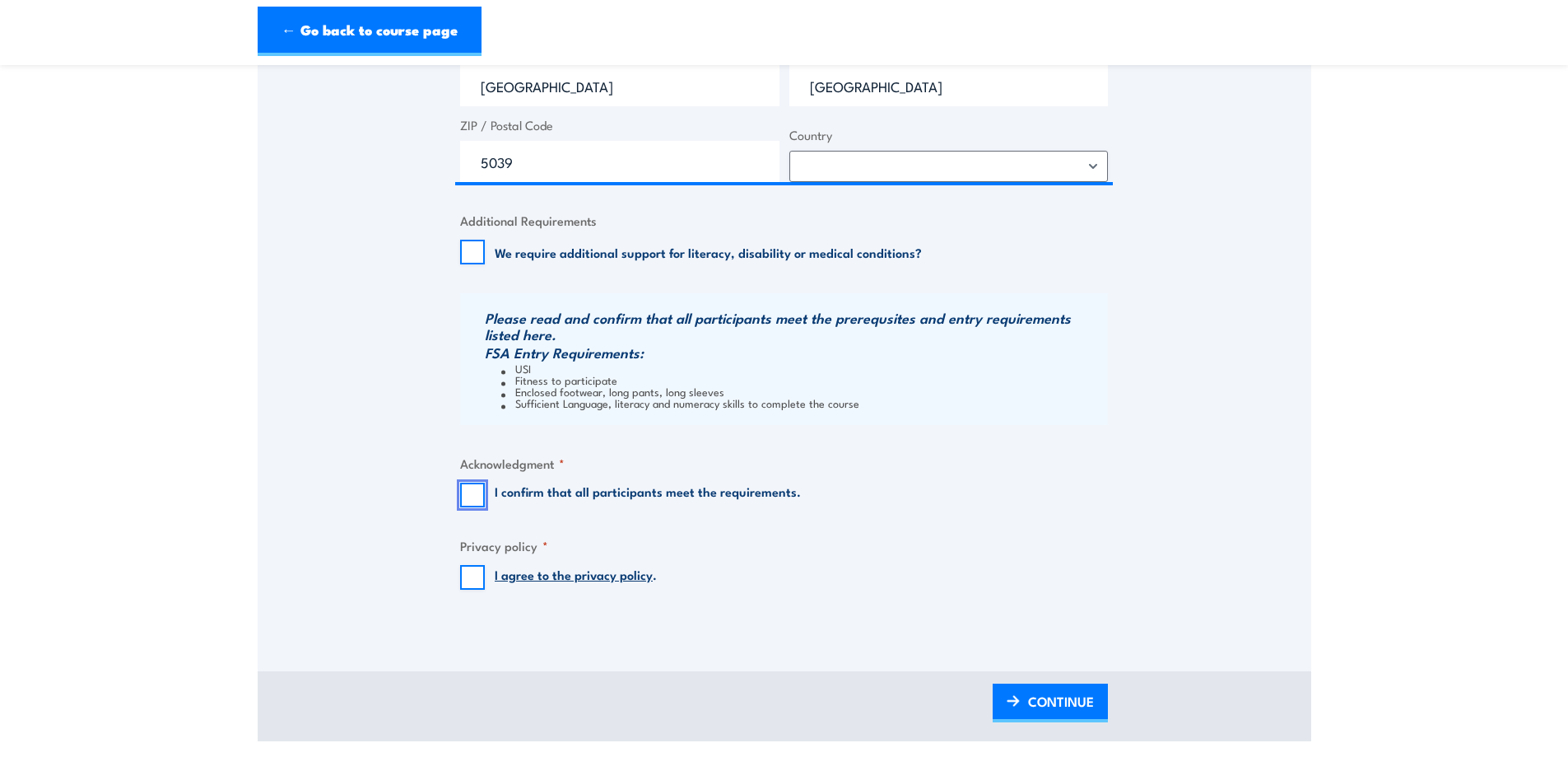
click at [464, 494] on input "I confirm that all participants meet the requirements." at bounding box center [473, 495] width 25 height 25
checkbox input "true"
click at [474, 579] on input "I agree to the privacy policy ." at bounding box center [473, 577] width 25 height 25
checkbox input "true"
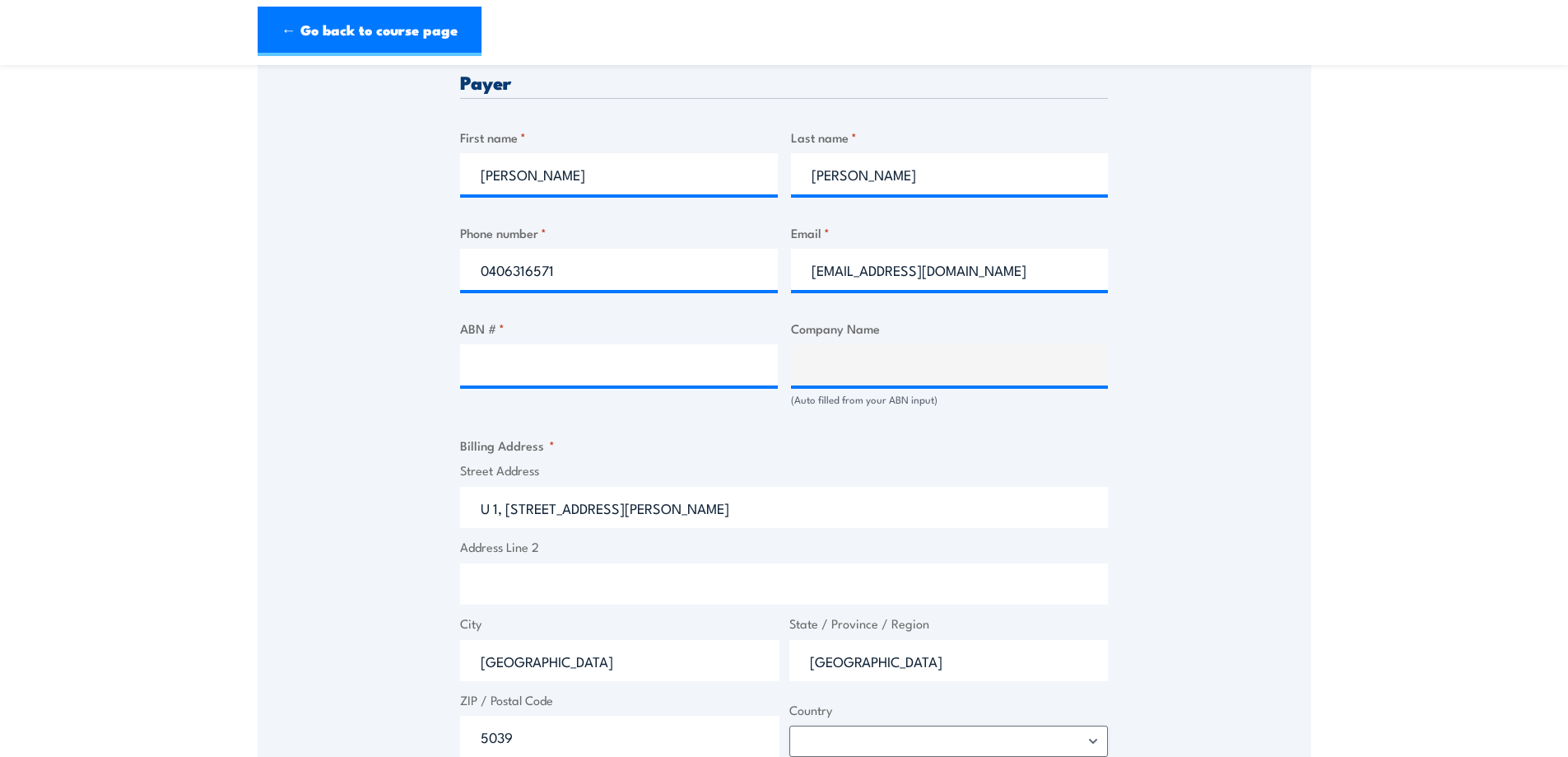
scroll to position [686, 0]
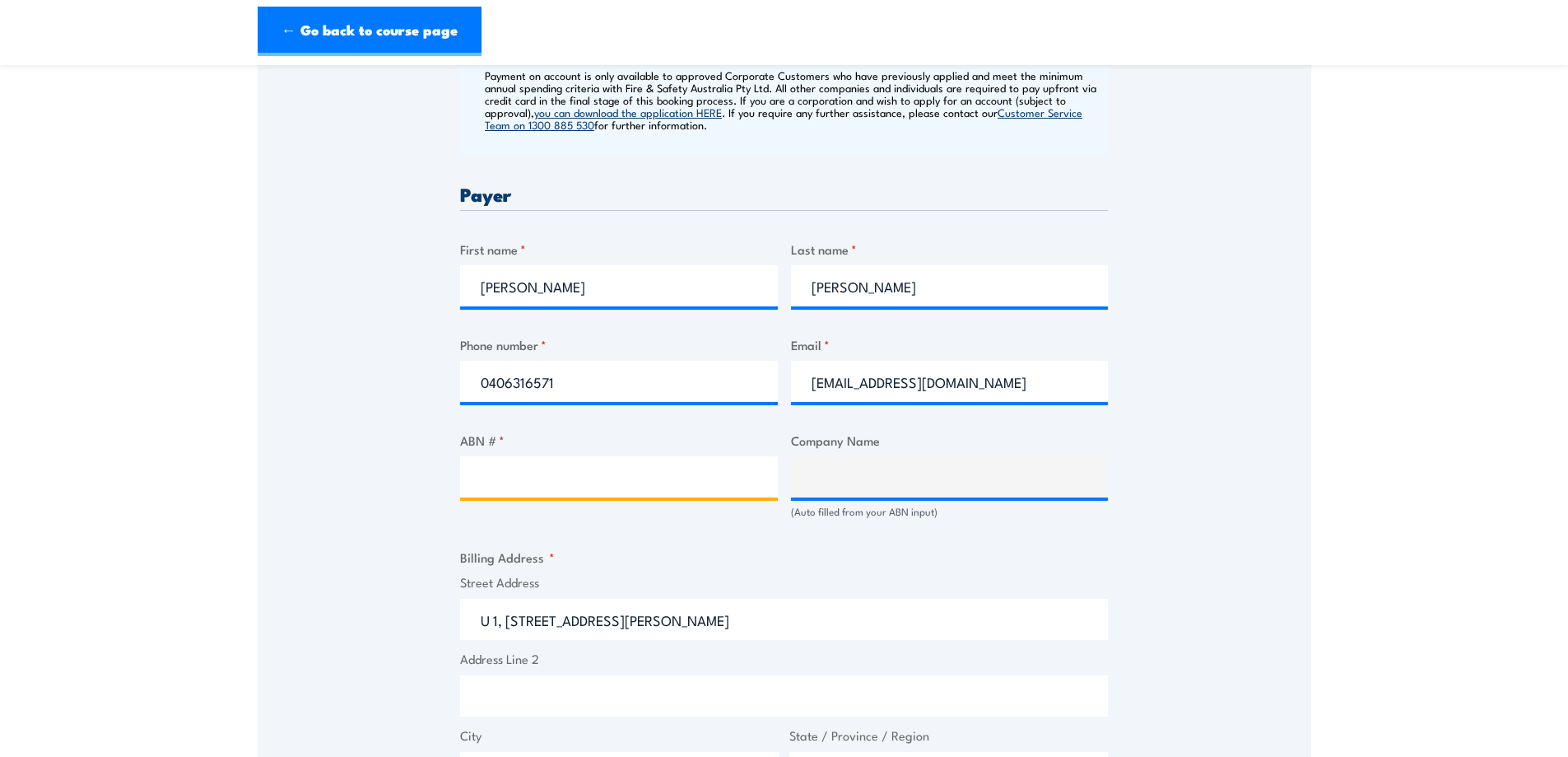
click at [507, 477] on input "ABN # *" at bounding box center [619, 476] width 318 height 41
paste input "68 007 134 518"
type input "68 007 134 518"
click at [834, 543] on div "Billing details I am enroling as: * An individual (I am paying for this myself)…" at bounding box center [784, 538] width 648 height 1533
click at [643, 484] on input "68 007 134 518" at bounding box center [619, 476] width 318 height 41
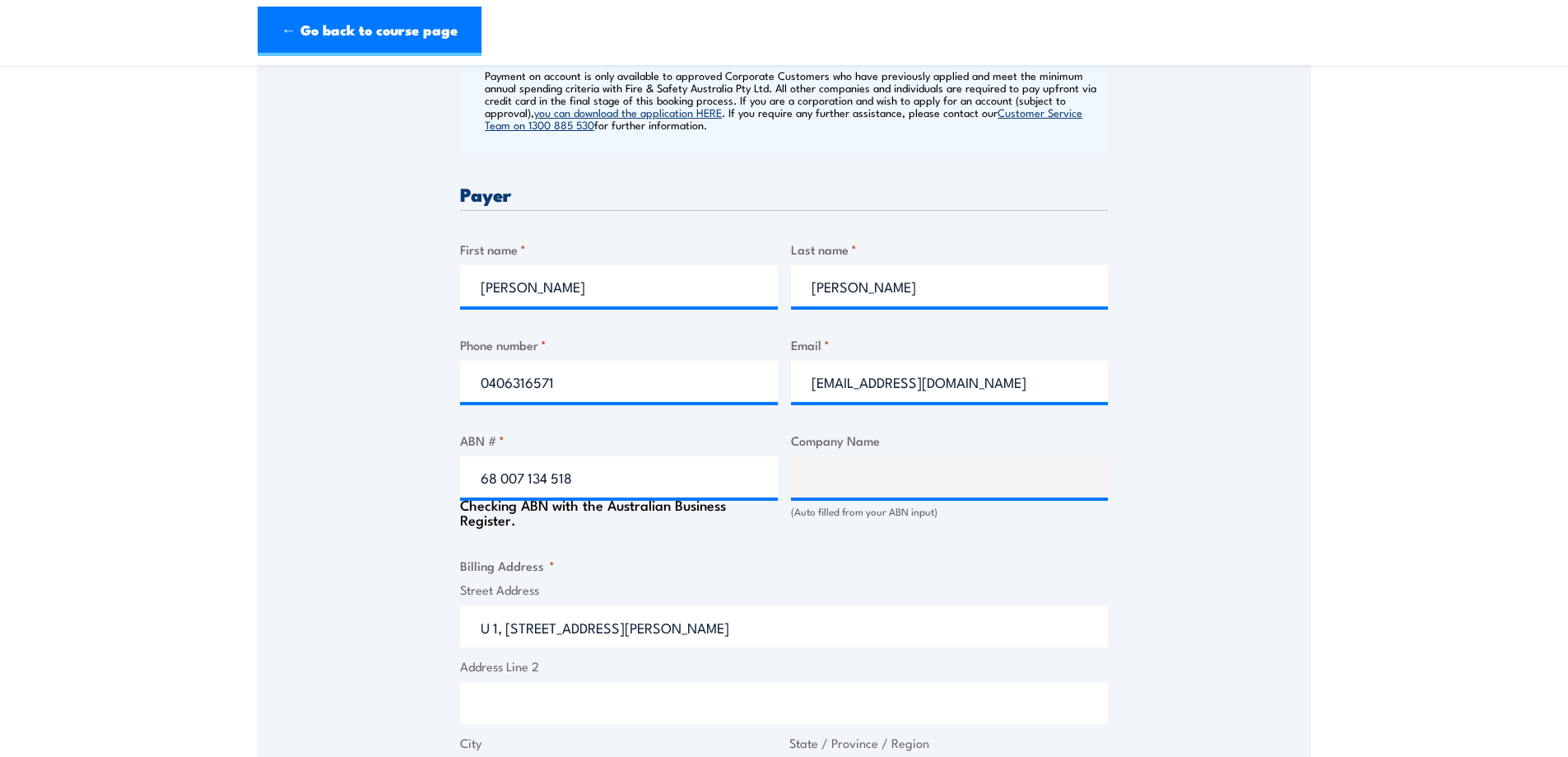
click at [674, 546] on div "Billing details I am enroling as: * An individual (I am paying for this myself)…" at bounding box center [784, 543] width 648 height 1541
type input "POLYFLOR AUSTRALIA PTY LTD"
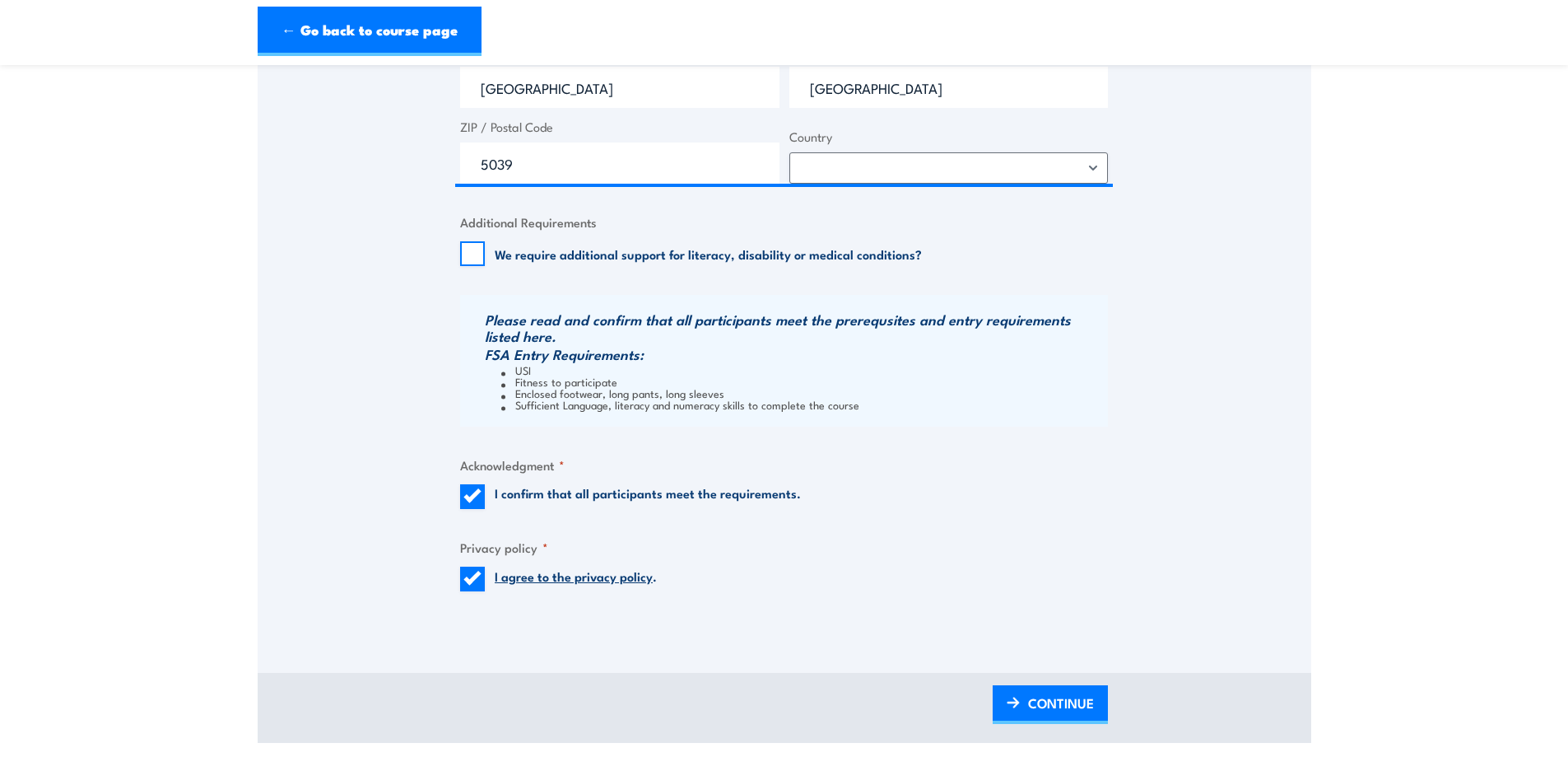
scroll to position [1509, 0]
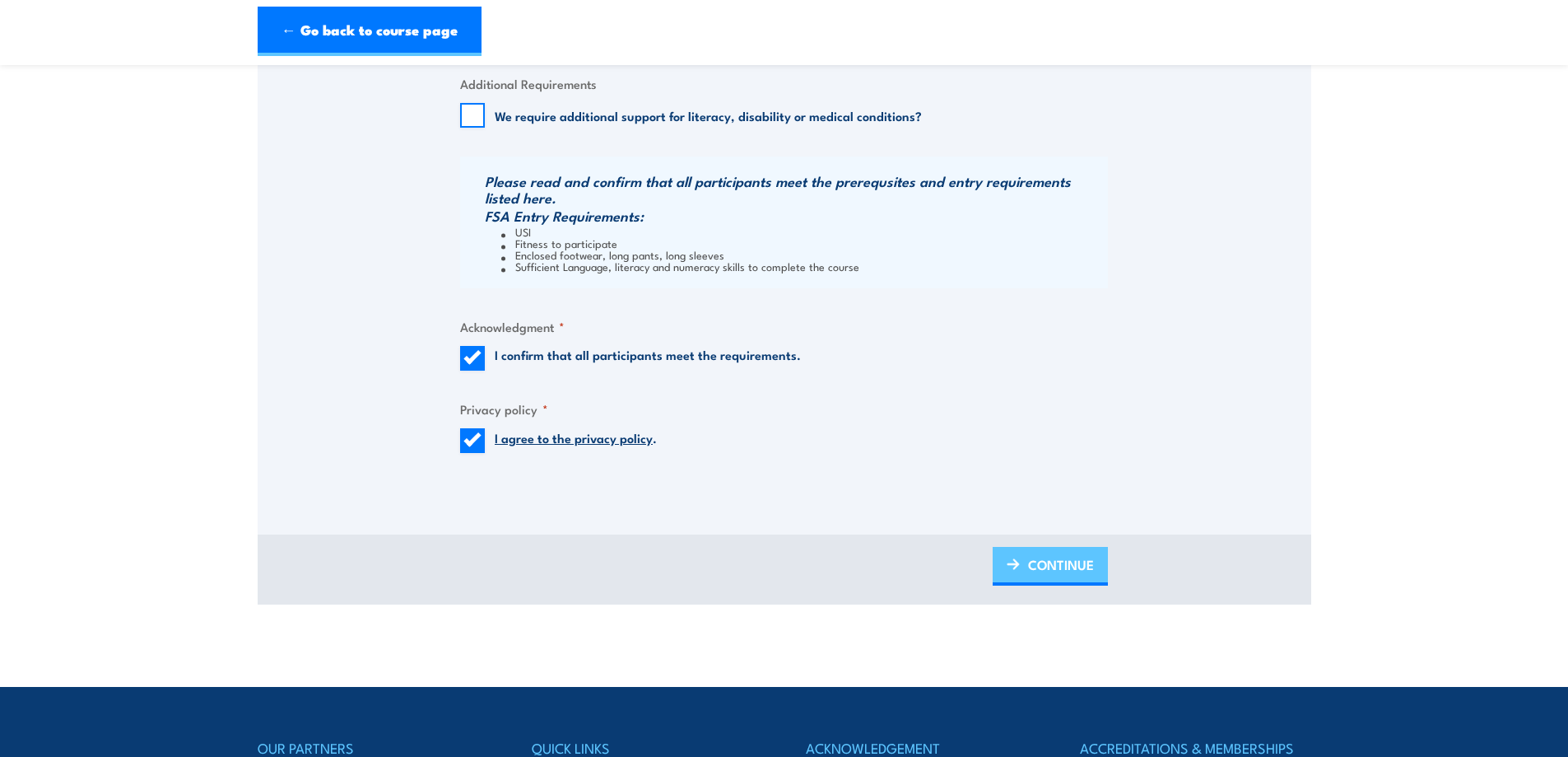
click at [1067, 557] on span "CONTINUE" at bounding box center [1061, 564] width 66 height 44
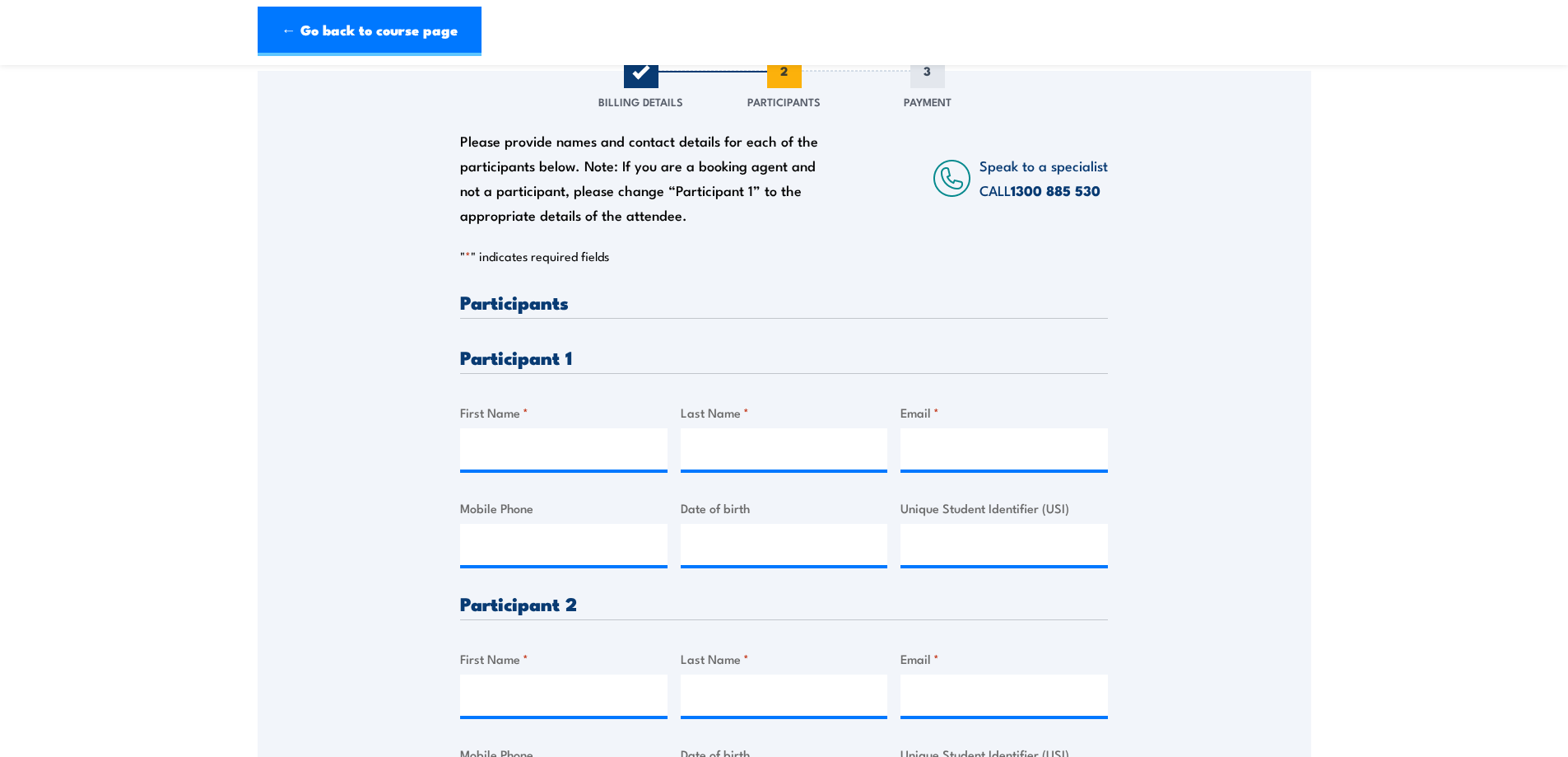
scroll to position [274, 0]
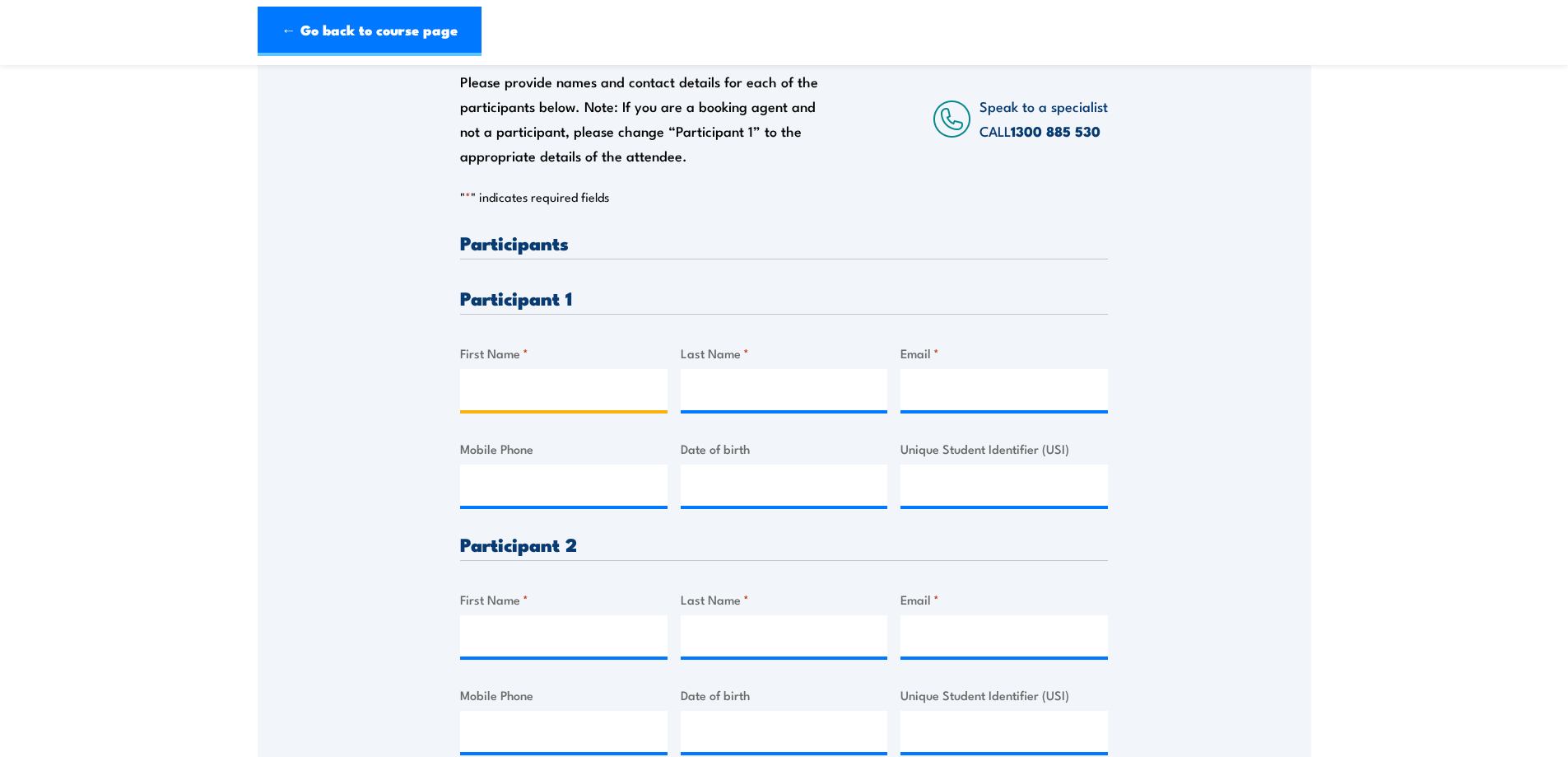
drag, startPoint x: 520, startPoint y: 396, endPoint x: 616, endPoint y: 380, distance: 97.3
click at [520, 396] on input "First Name *" at bounding box center [564, 390] width 207 height 41
type input "Warren"
click at [740, 397] on input "Last Name *" at bounding box center [784, 390] width 207 height 41
type input "Jones"
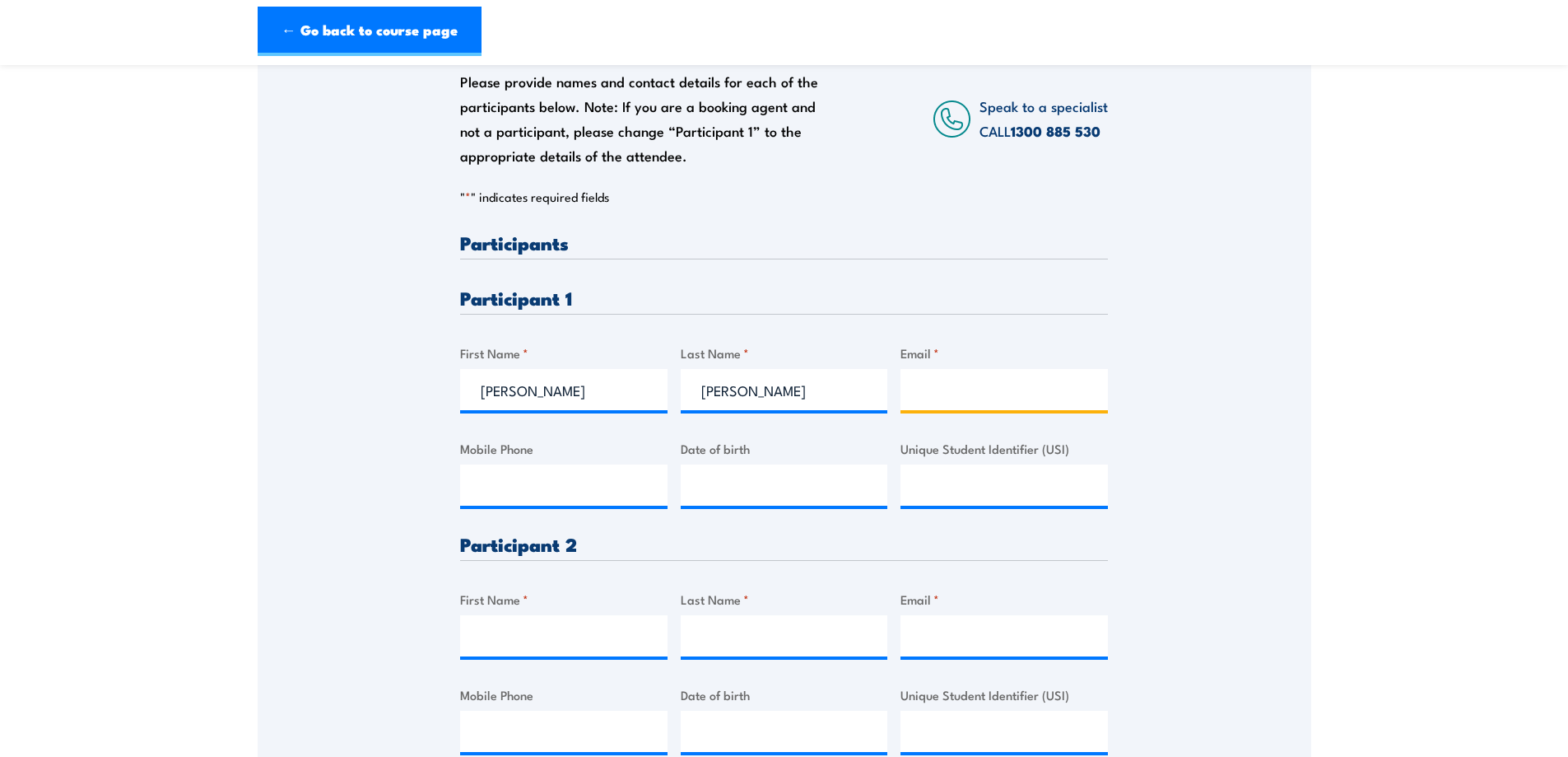
click at [923, 388] on input "Email *" at bounding box center [1004, 390] width 207 height 41
type input "wjones@polyflor.com.au"
click at [528, 485] on input "Mobile Phone" at bounding box center [564, 485] width 207 height 41
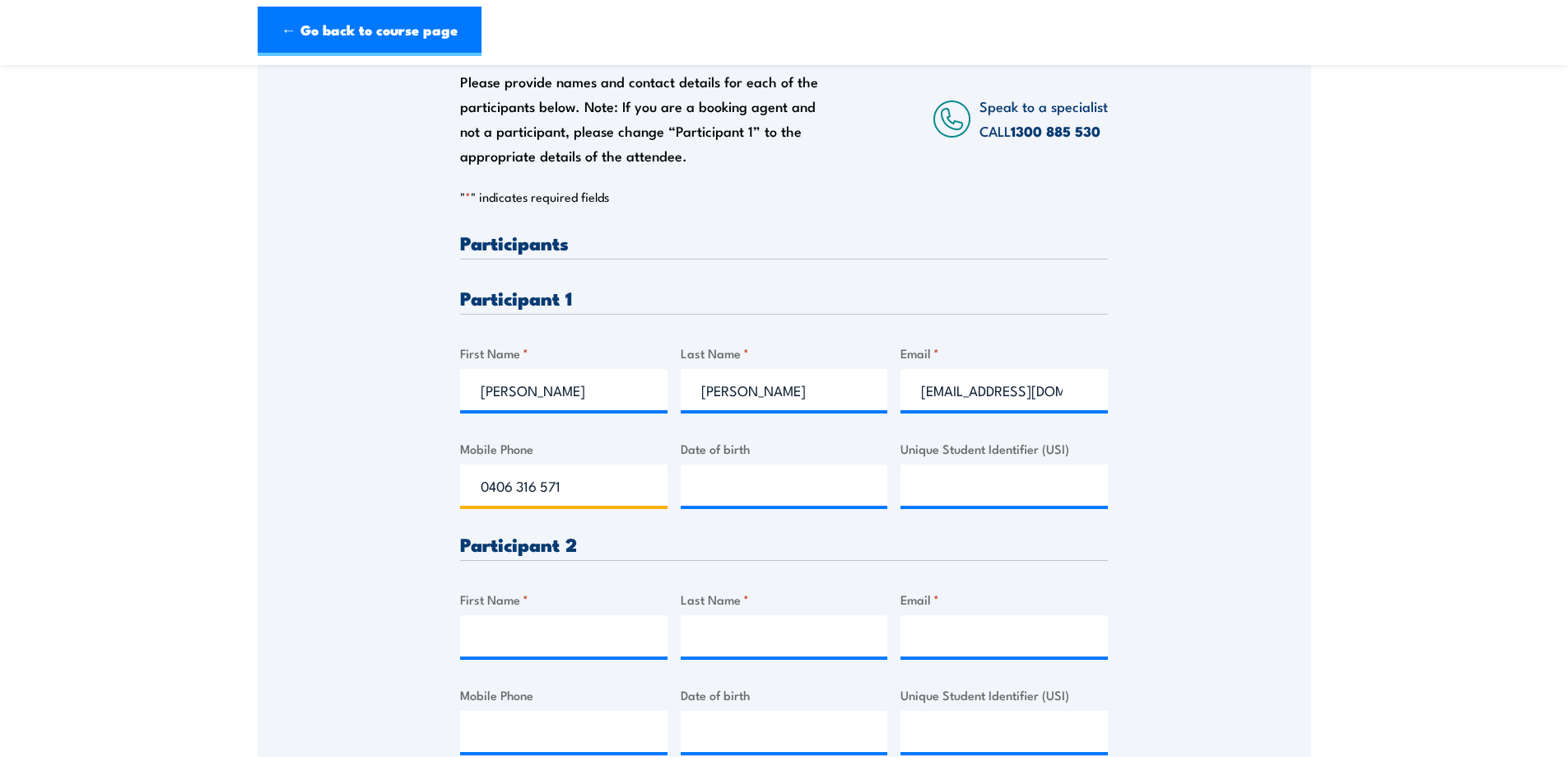
type input "0406 316 571"
type input "__/__/____"
click at [777, 493] on input "__/__/____" at bounding box center [784, 485] width 207 height 41
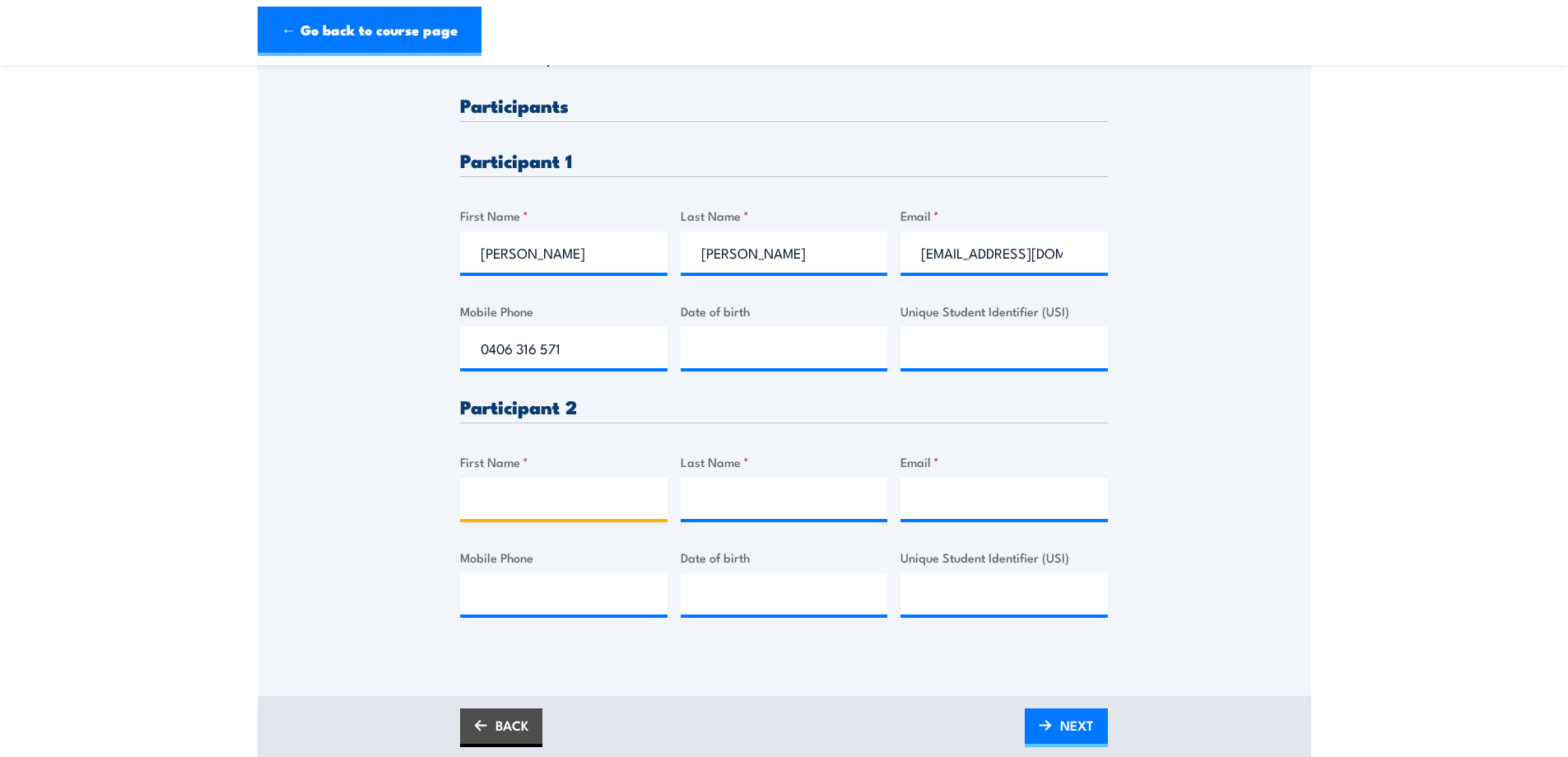
click at [502, 497] on input "First Name *" at bounding box center [564, 498] width 207 height 41
type input "Vince"
click at [927, 512] on input "Email *" at bounding box center [1004, 498] width 207 height 41
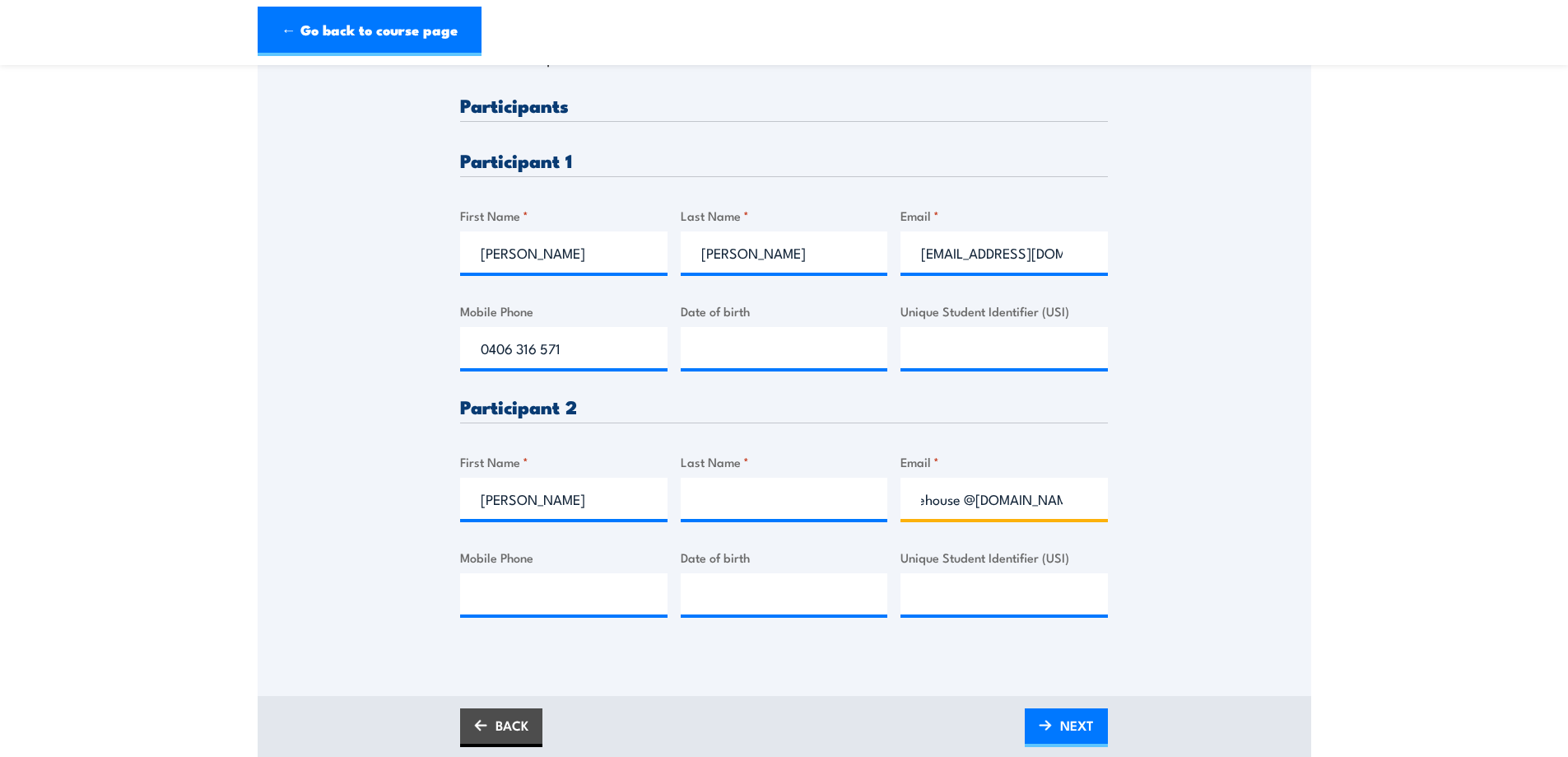
scroll to position [0, 48]
click at [1102, 513] on input "sawarehouse @polyflor.com.au" at bounding box center [1004, 498] width 207 height 41
type input "sawarehouse @polyflor.com.au"
click at [758, 505] on input "Last Name *" at bounding box center [784, 498] width 207 height 41
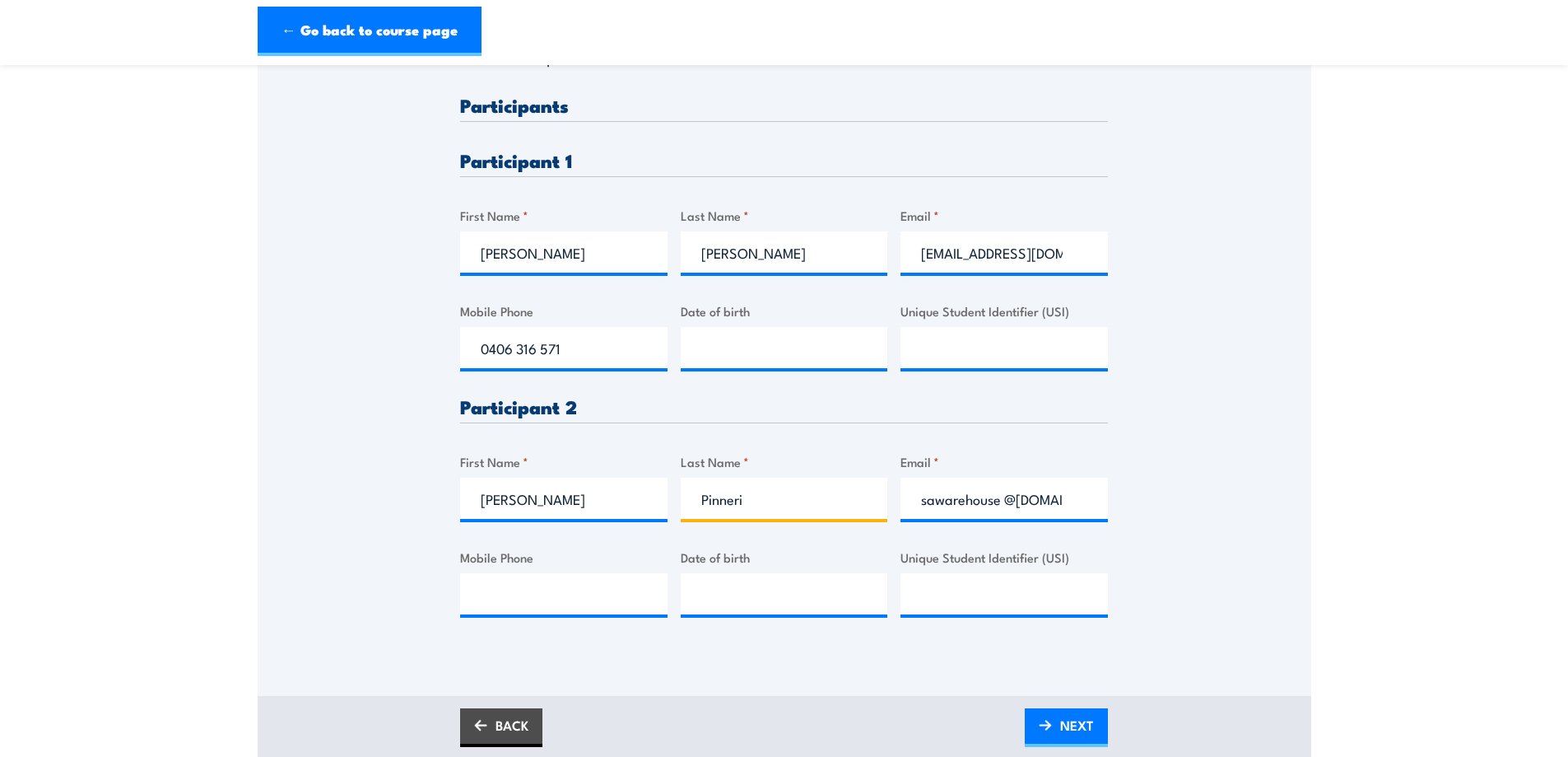
type input "Pinneri"
click at [492, 609] on input "Mobile Phone" at bounding box center [564, 593] width 207 height 41
type input "0431 746 412"
click at [1122, 425] on div "Please provide names and contact details for each of the participants below. No…" at bounding box center [784, 262] width 1053 height 776
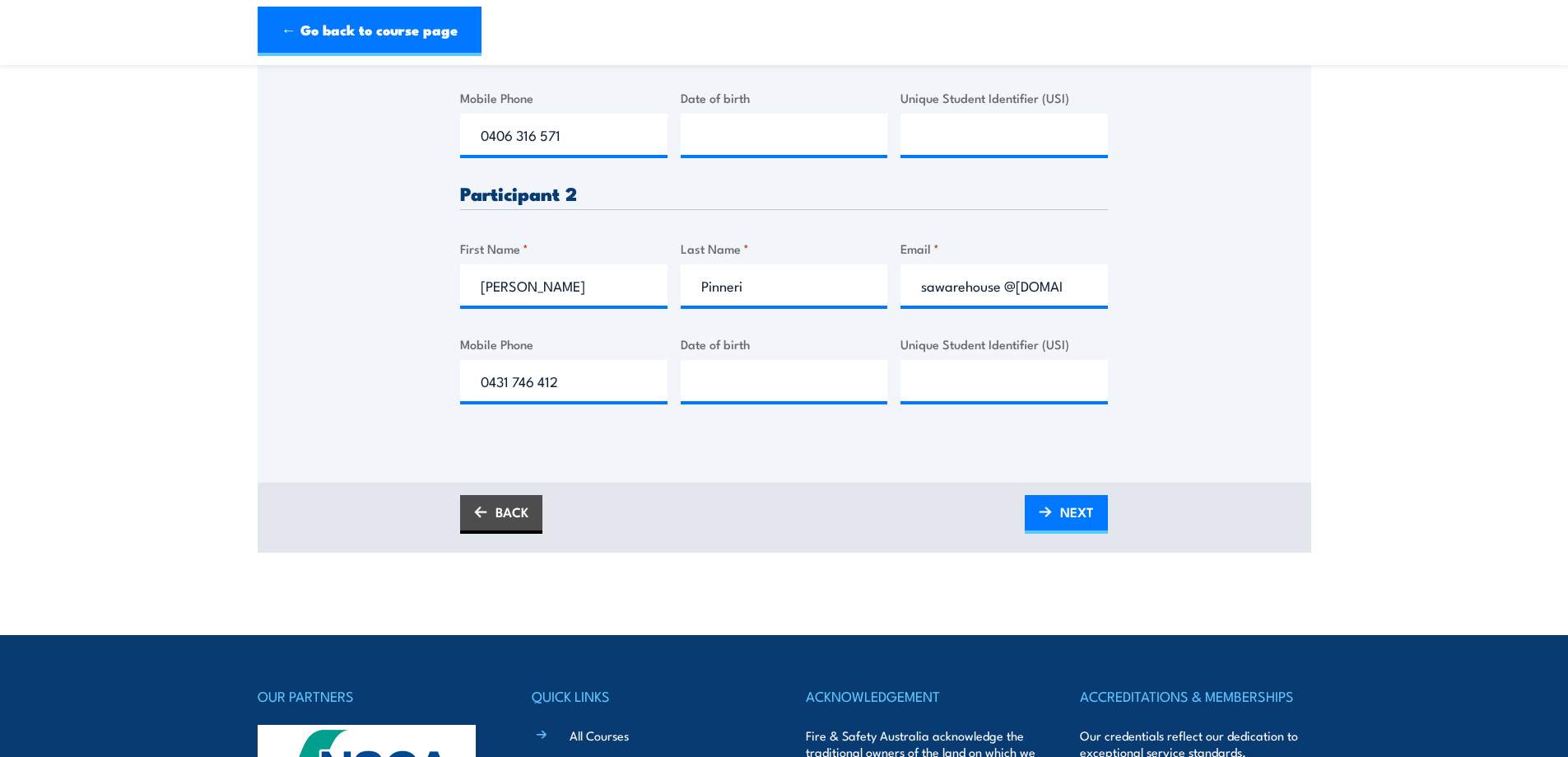
scroll to position [686, 0]
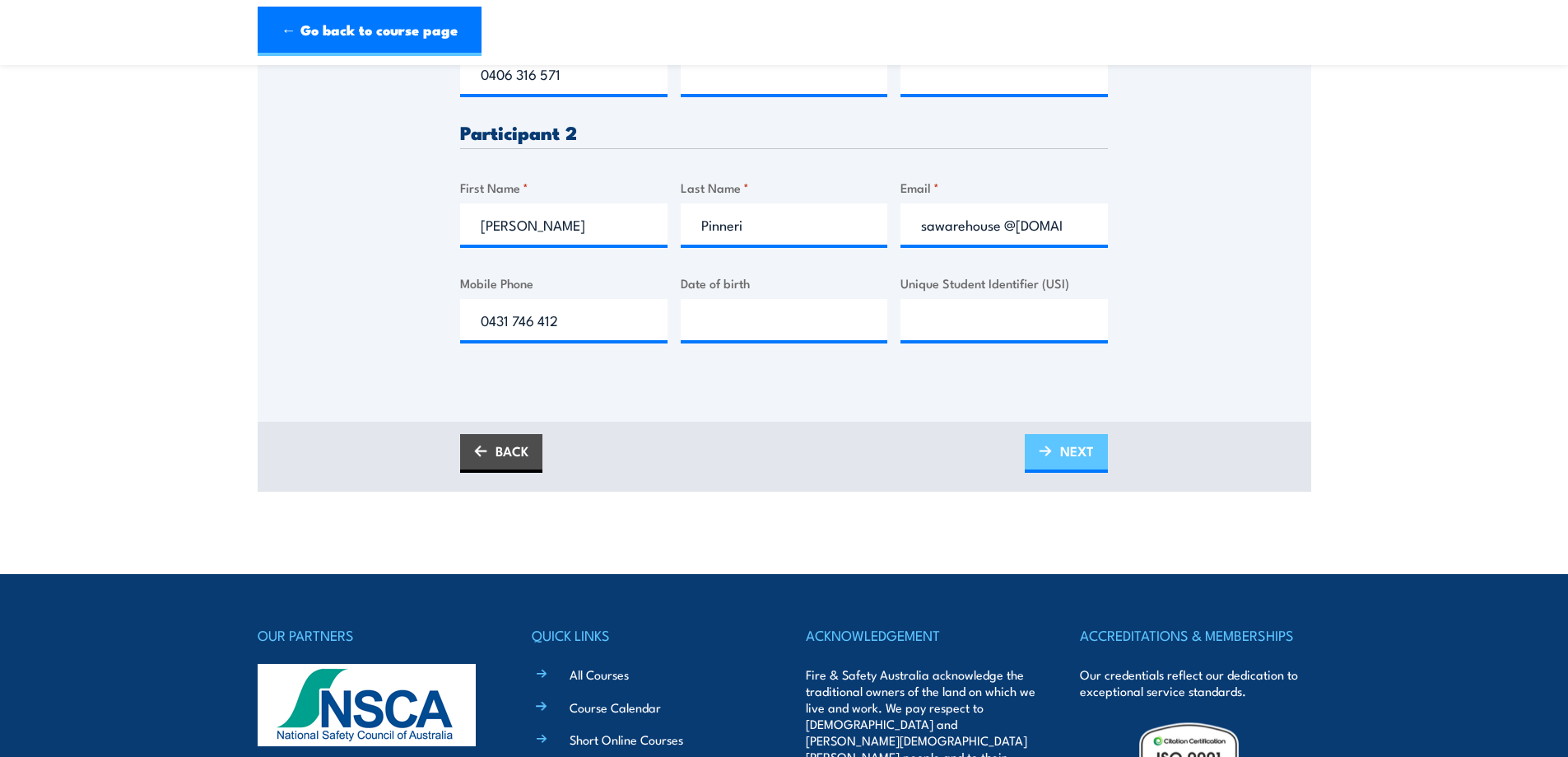
click at [1060, 458] on span "NEXT" at bounding box center [1077, 450] width 34 height 44
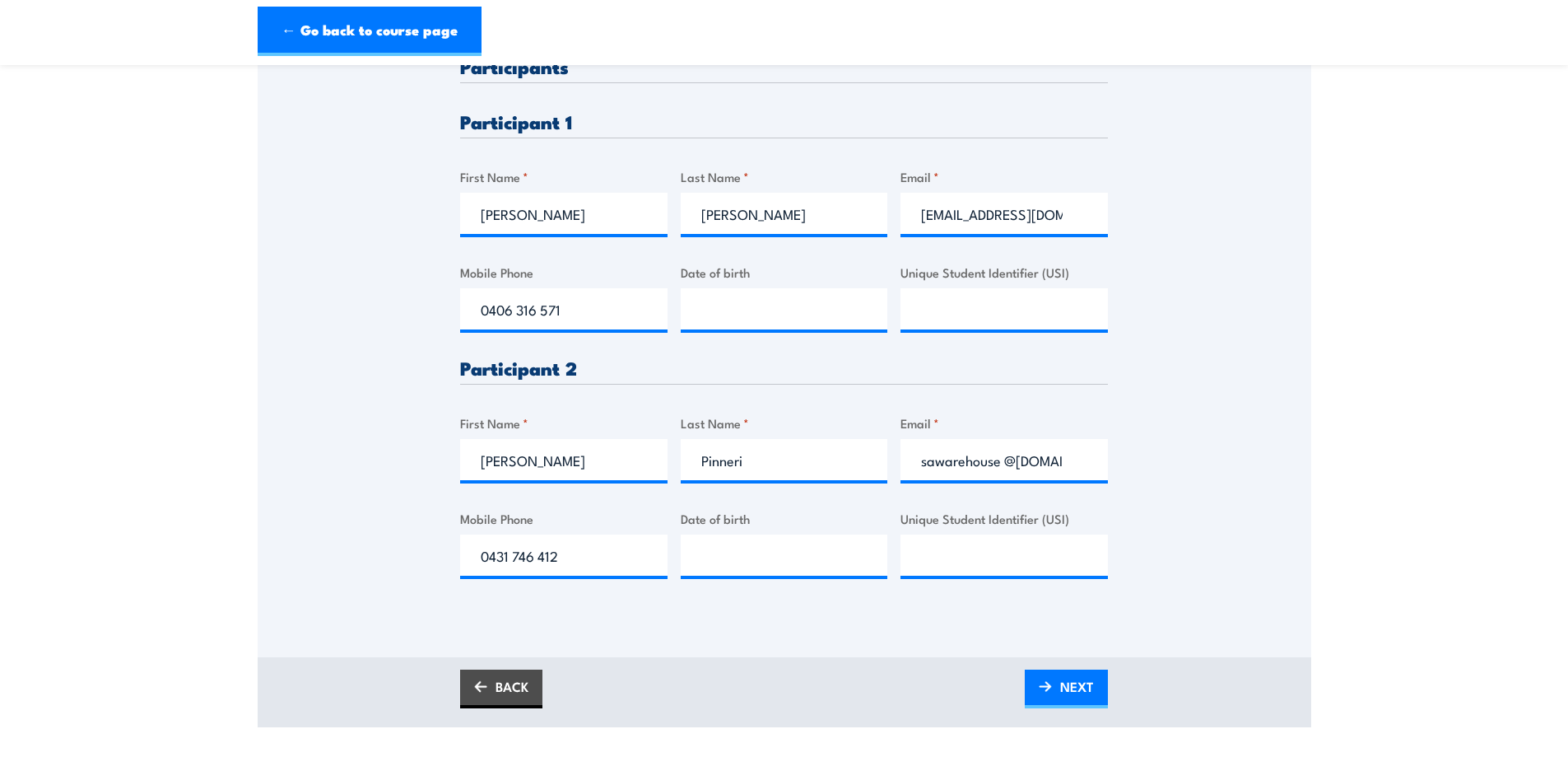
scroll to position [516, 0]
click at [1006, 464] on input "sawarehouse @polyflor.com.au" at bounding box center [1004, 458] width 207 height 41
type input "sawarehouse@polyflor.com.au"
click at [1082, 686] on span "NEXT" at bounding box center [1077, 685] width 34 height 44
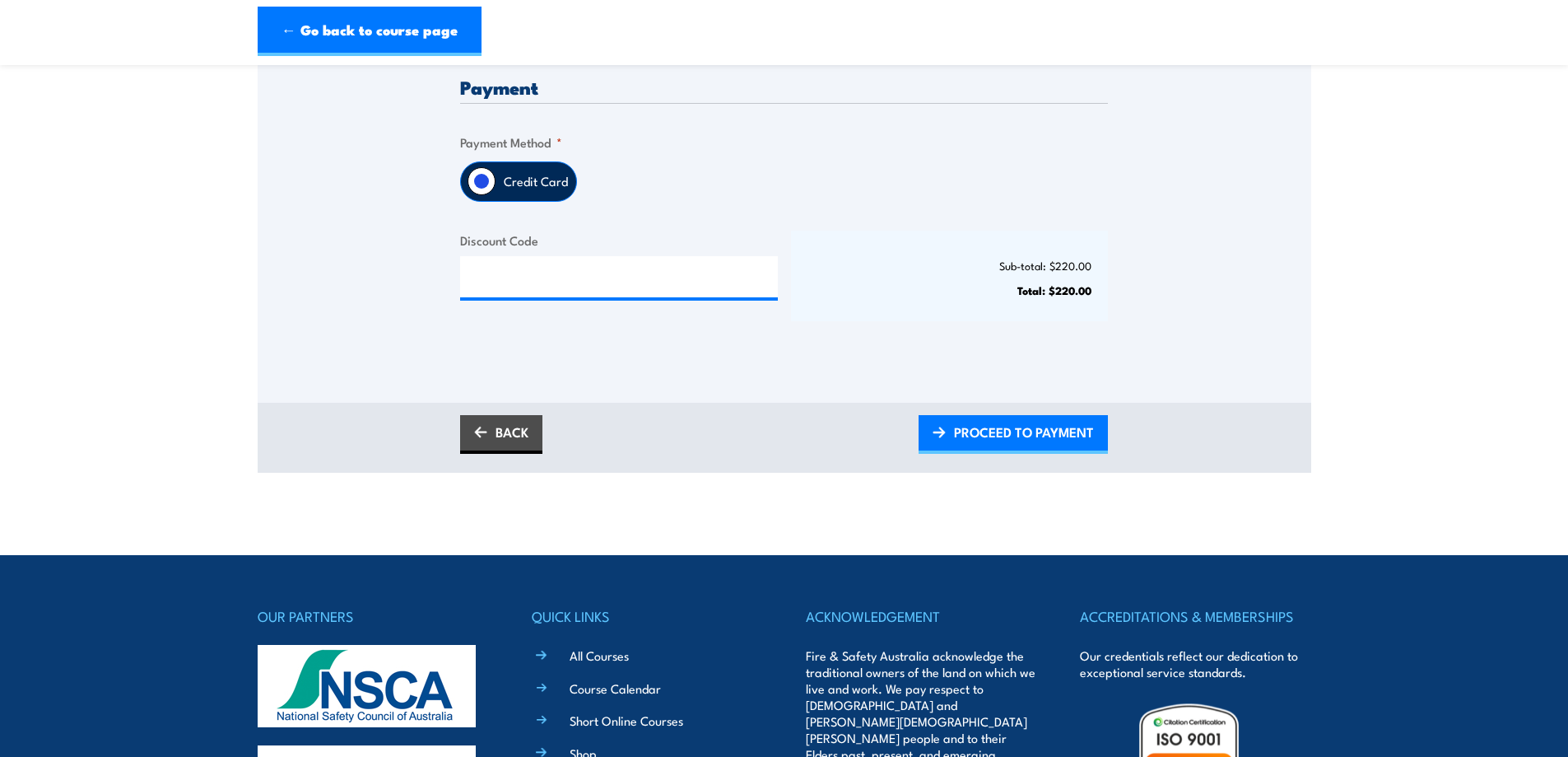
scroll to position [412, 0]
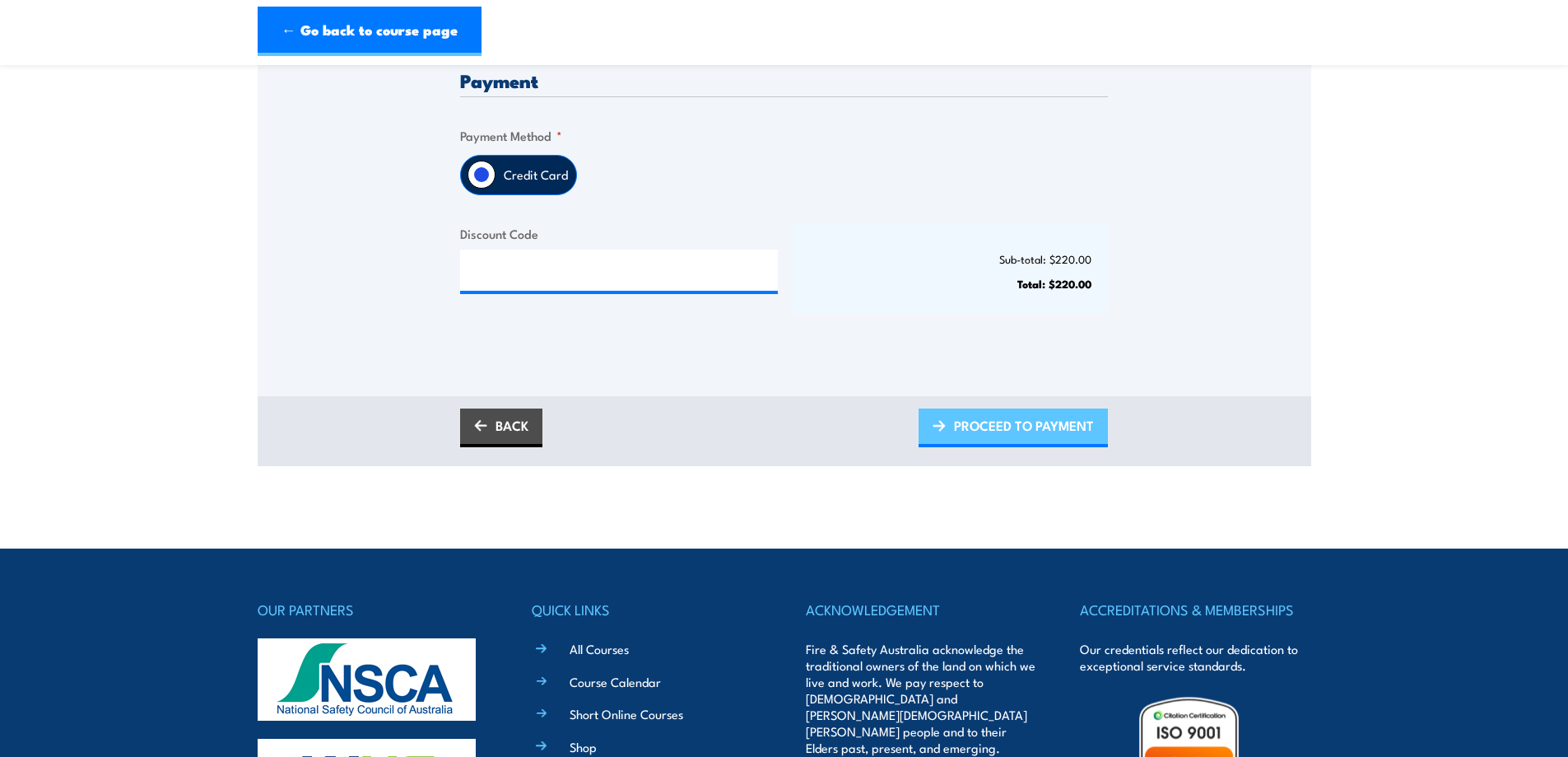
click at [1037, 430] on span "PROCEED TO PAYMENT" at bounding box center [1024, 425] width 140 height 44
